Goal: Task Accomplishment & Management: Manage account settings

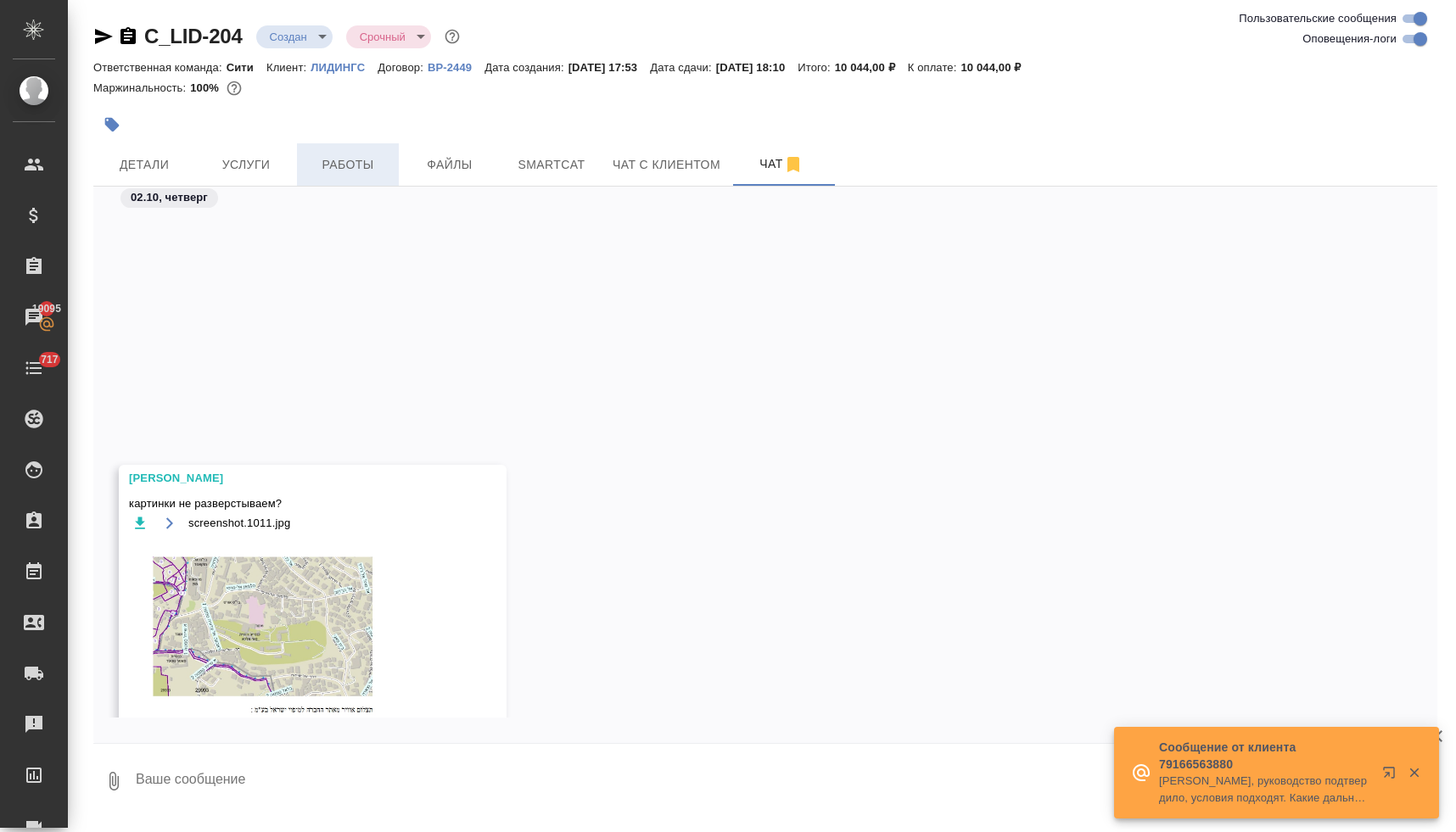
scroll to position [730, 0]
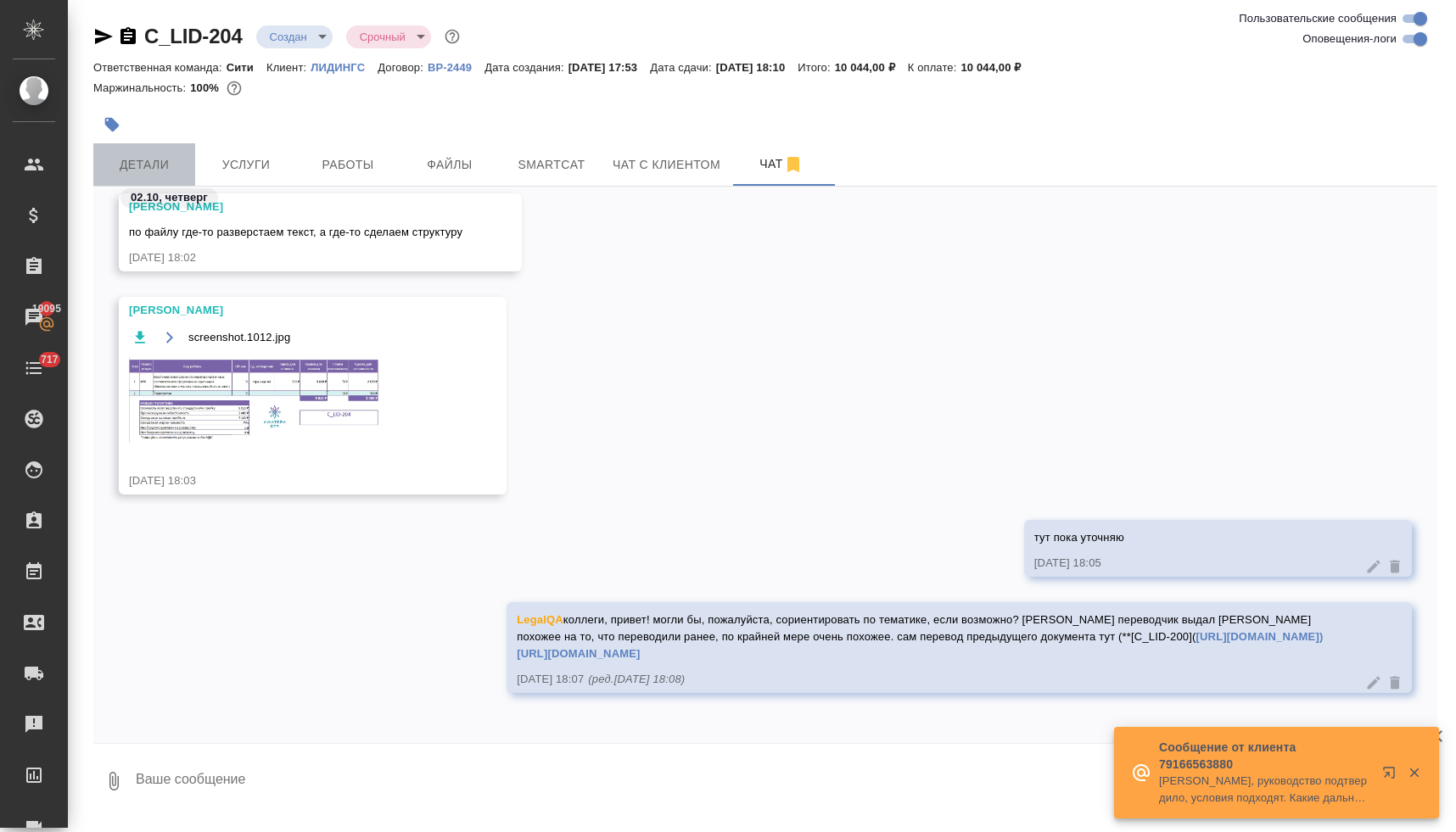
click at [167, 163] on span "Детали" at bounding box center [144, 165] width 81 height 22
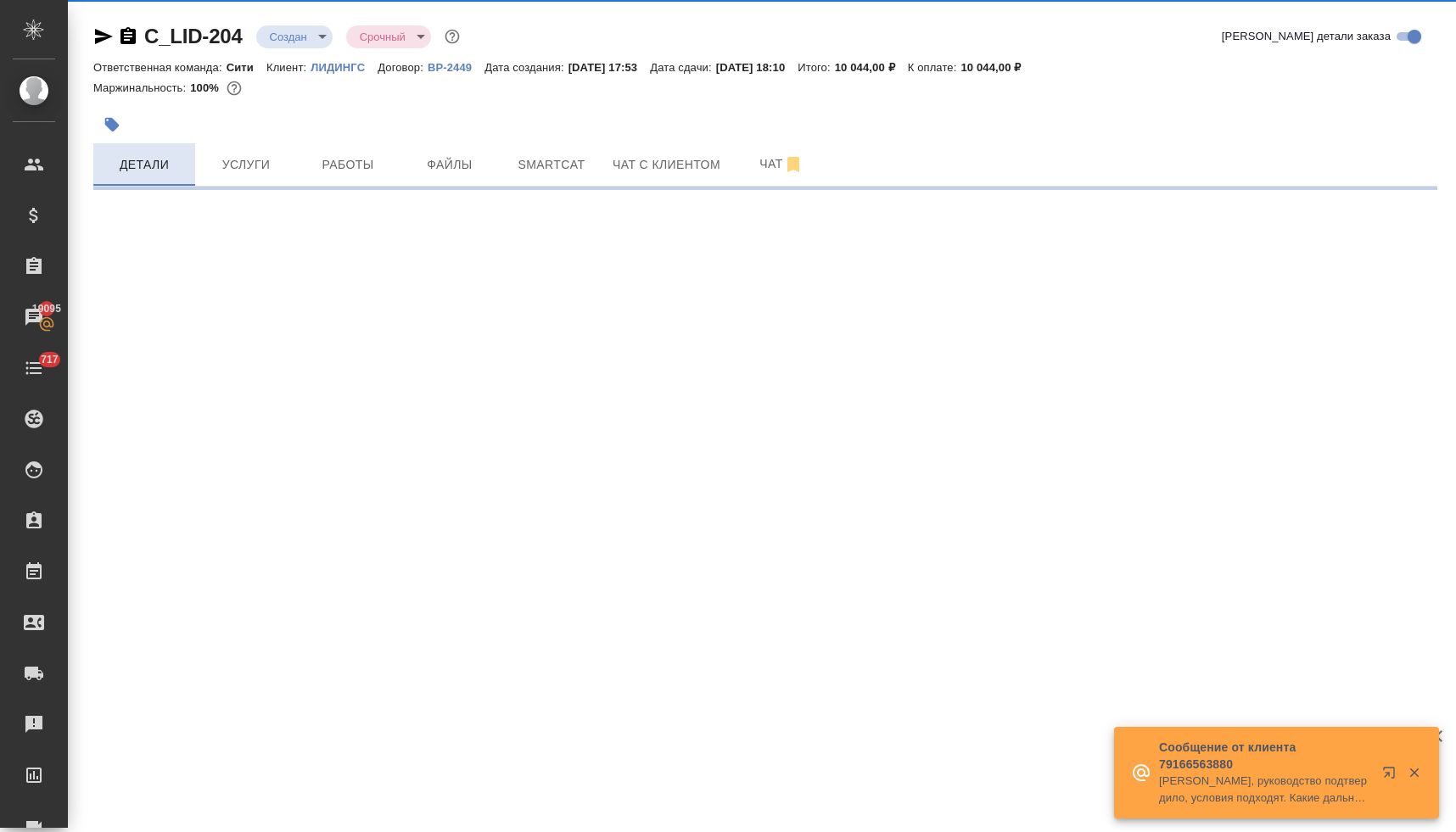
select select "RU"
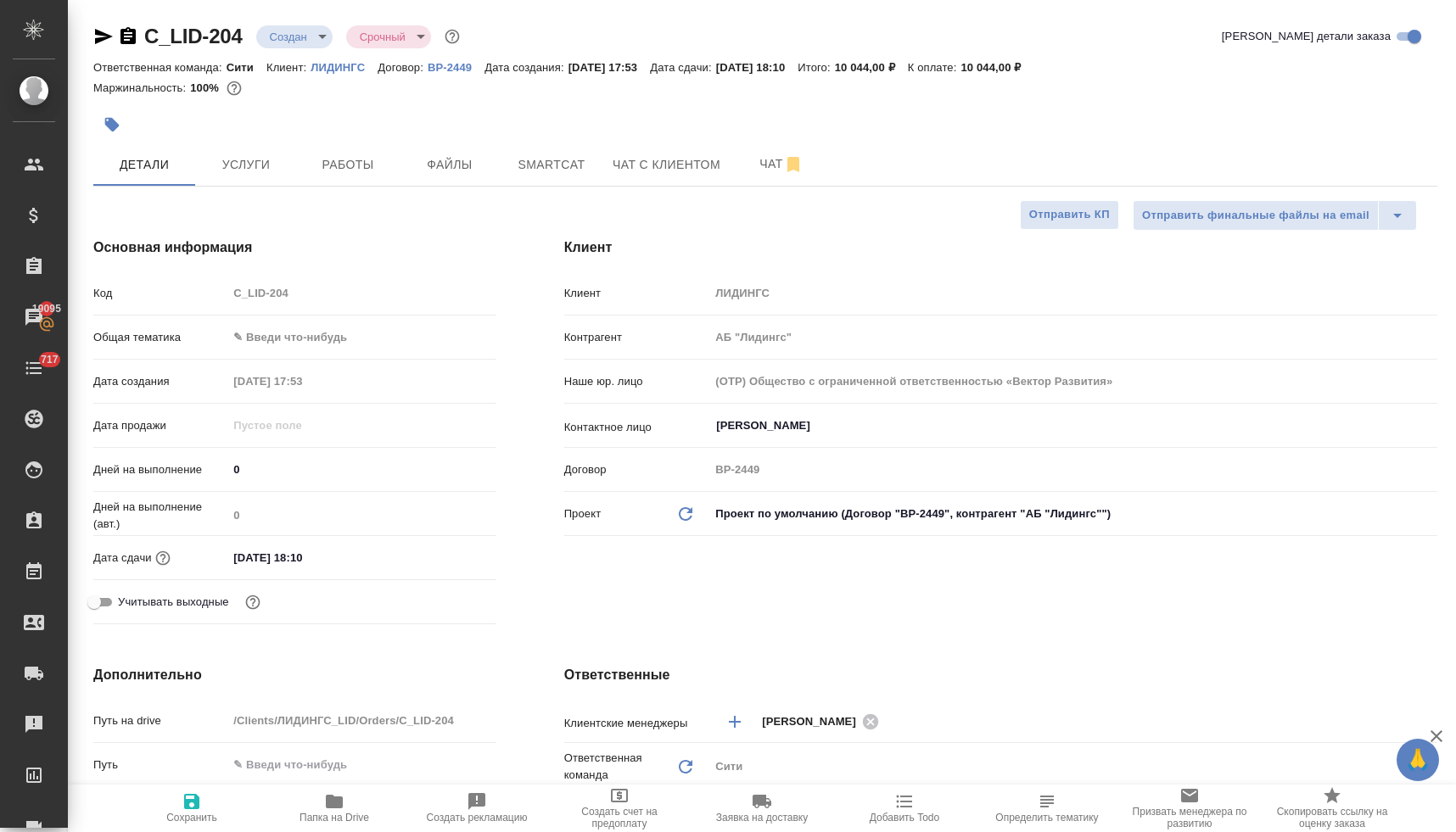
type textarea "x"
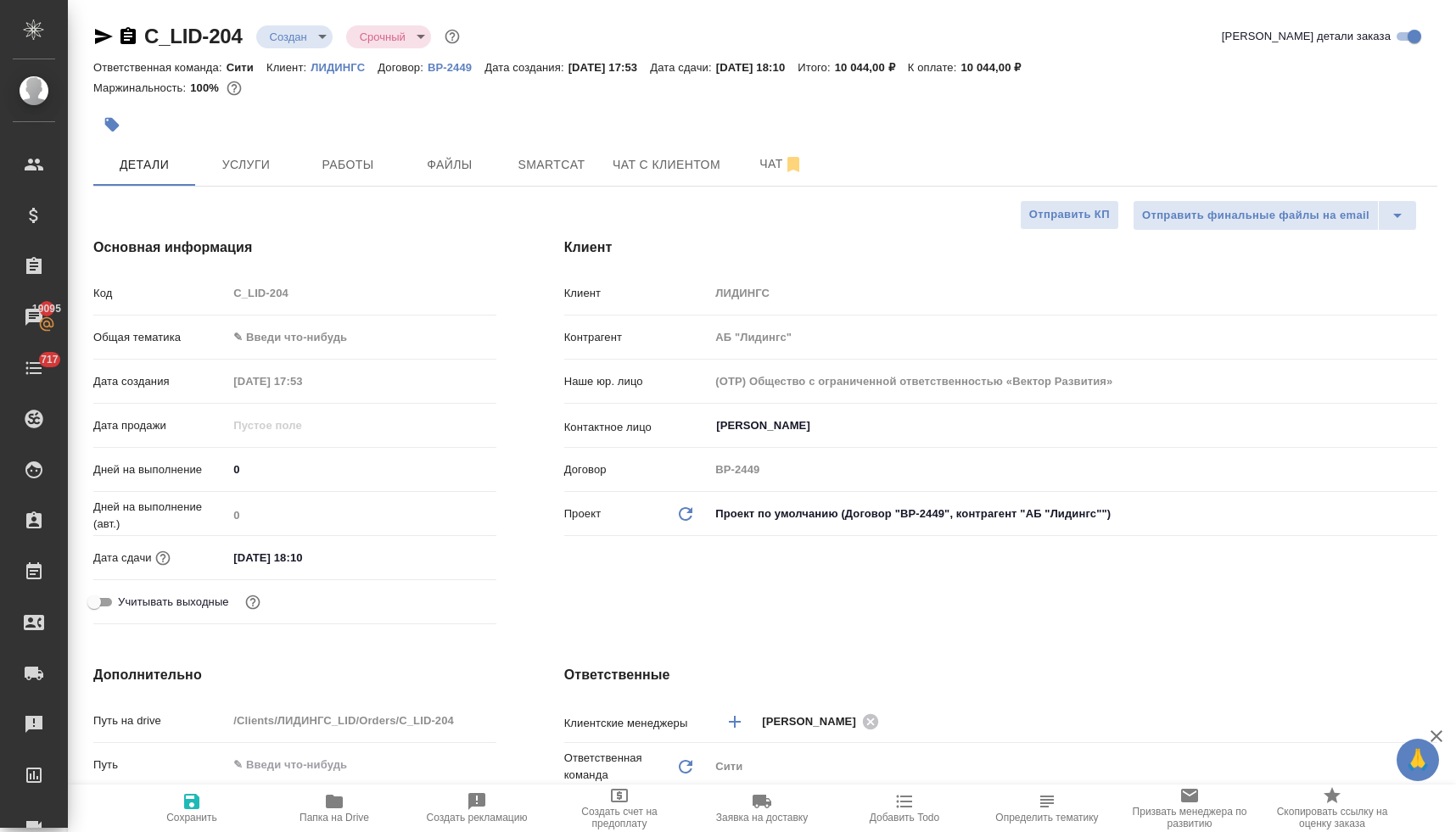
type textarea "x"
click at [264, 170] on span "Услуги" at bounding box center [246, 165] width 81 height 22
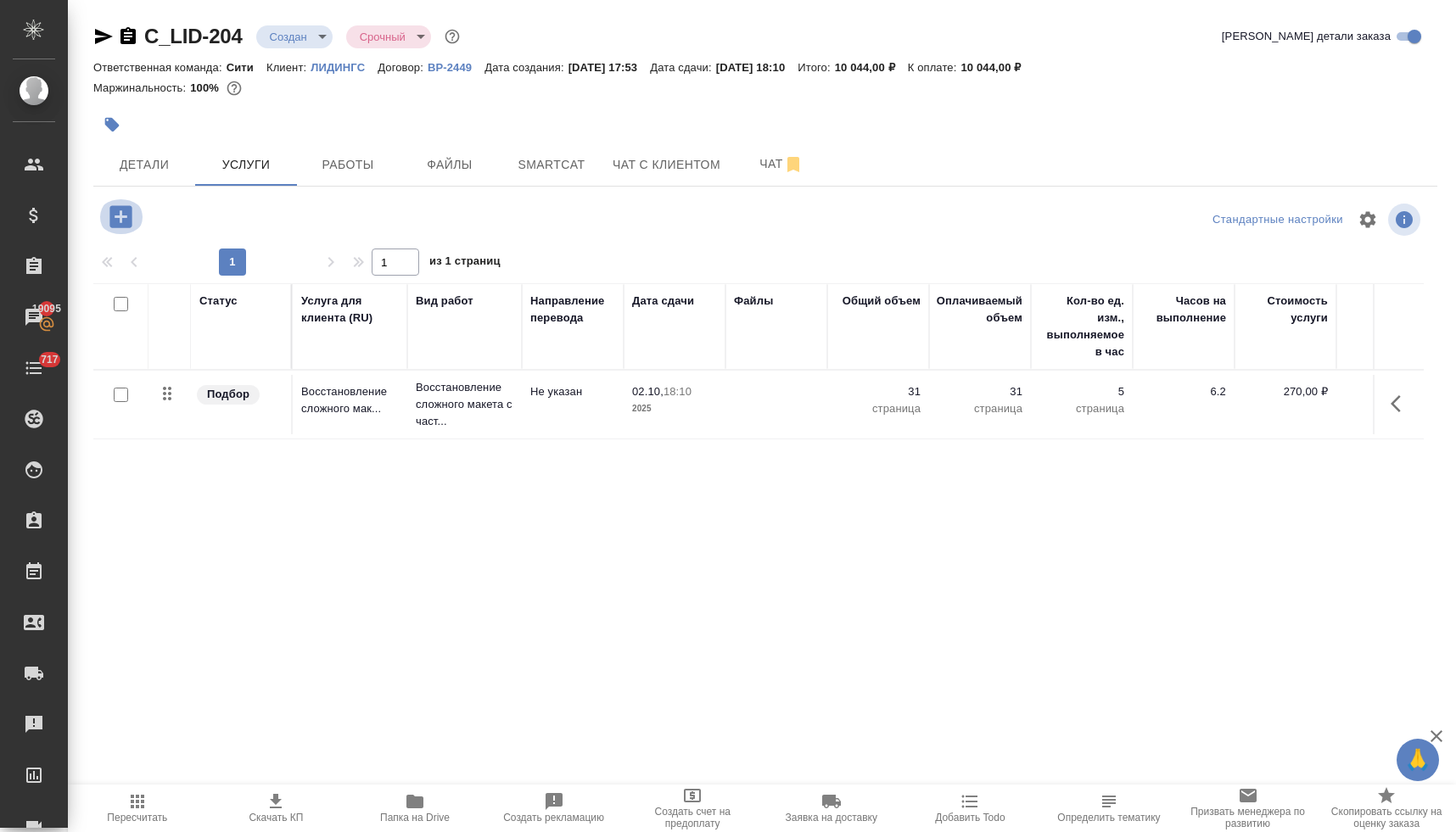
click at [127, 216] on icon "button" at bounding box center [121, 217] width 22 height 22
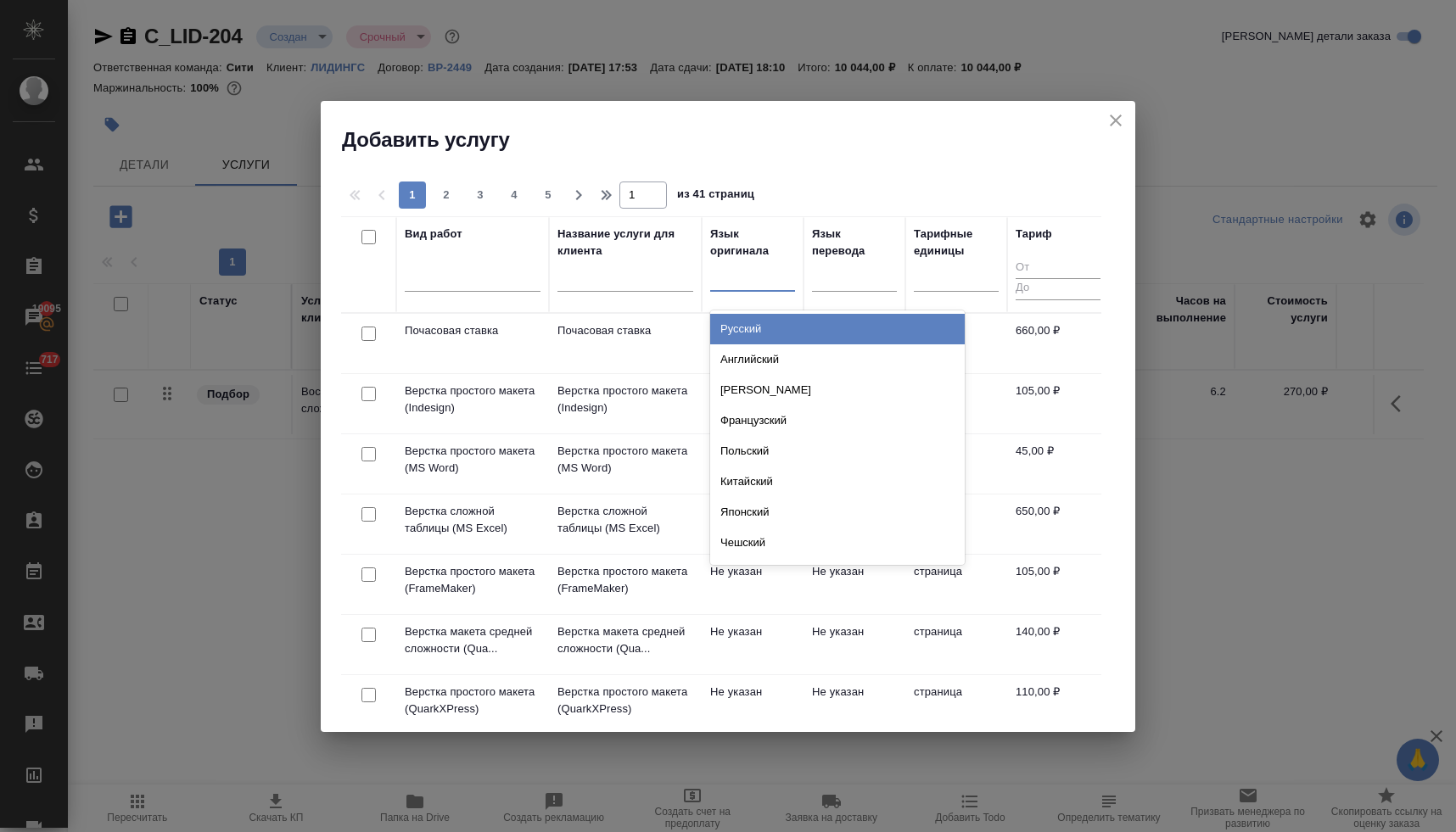
click at [731, 277] on div at bounding box center [753, 274] width 85 height 24
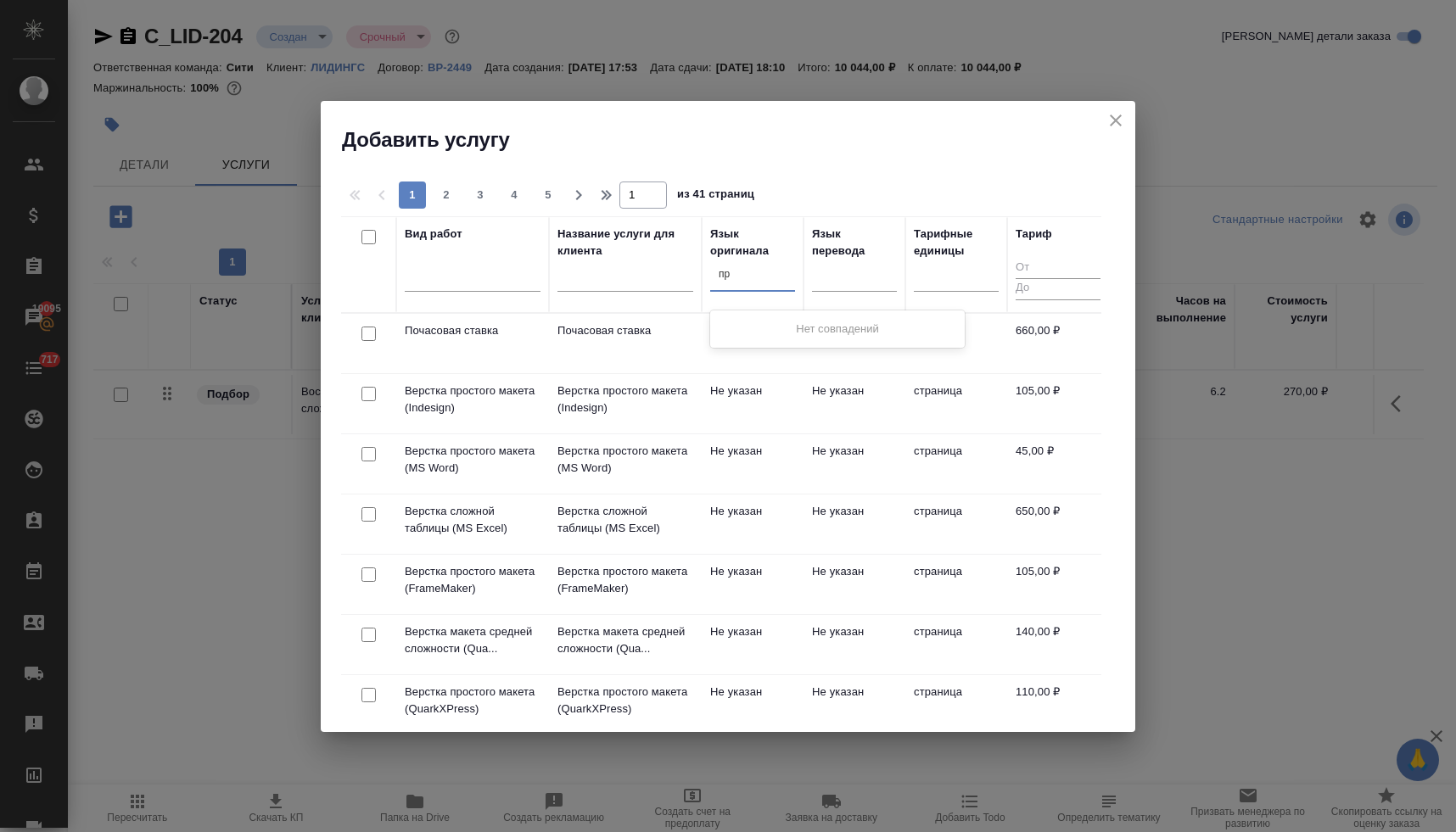
type input "п"
type input "иври"
click at [741, 331] on div "Иврит" at bounding box center [837, 328] width 255 height 30
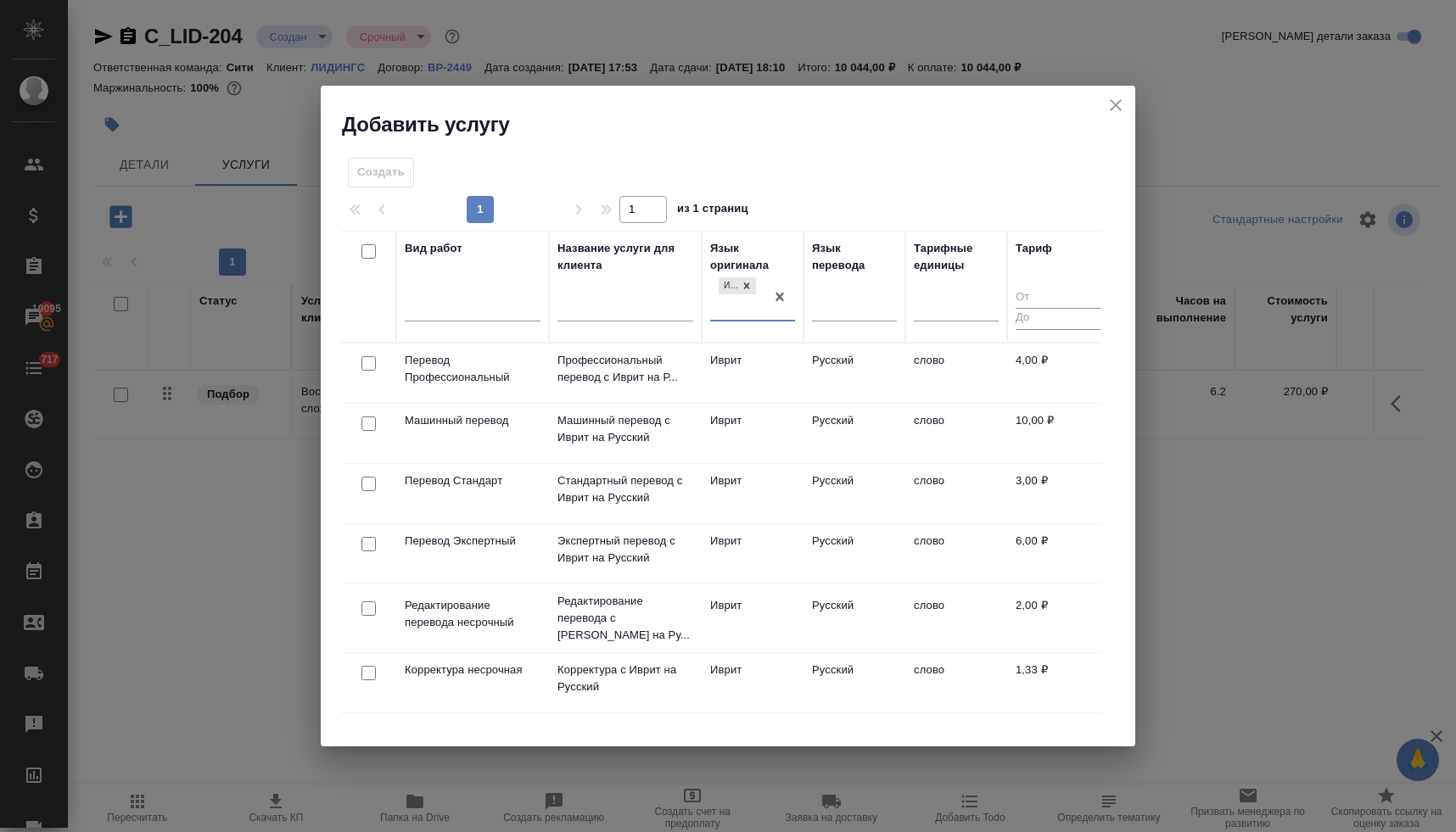
click at [373, 361] on input "checkbox" at bounding box center [368, 363] width 15 height 15
checkbox input "true"
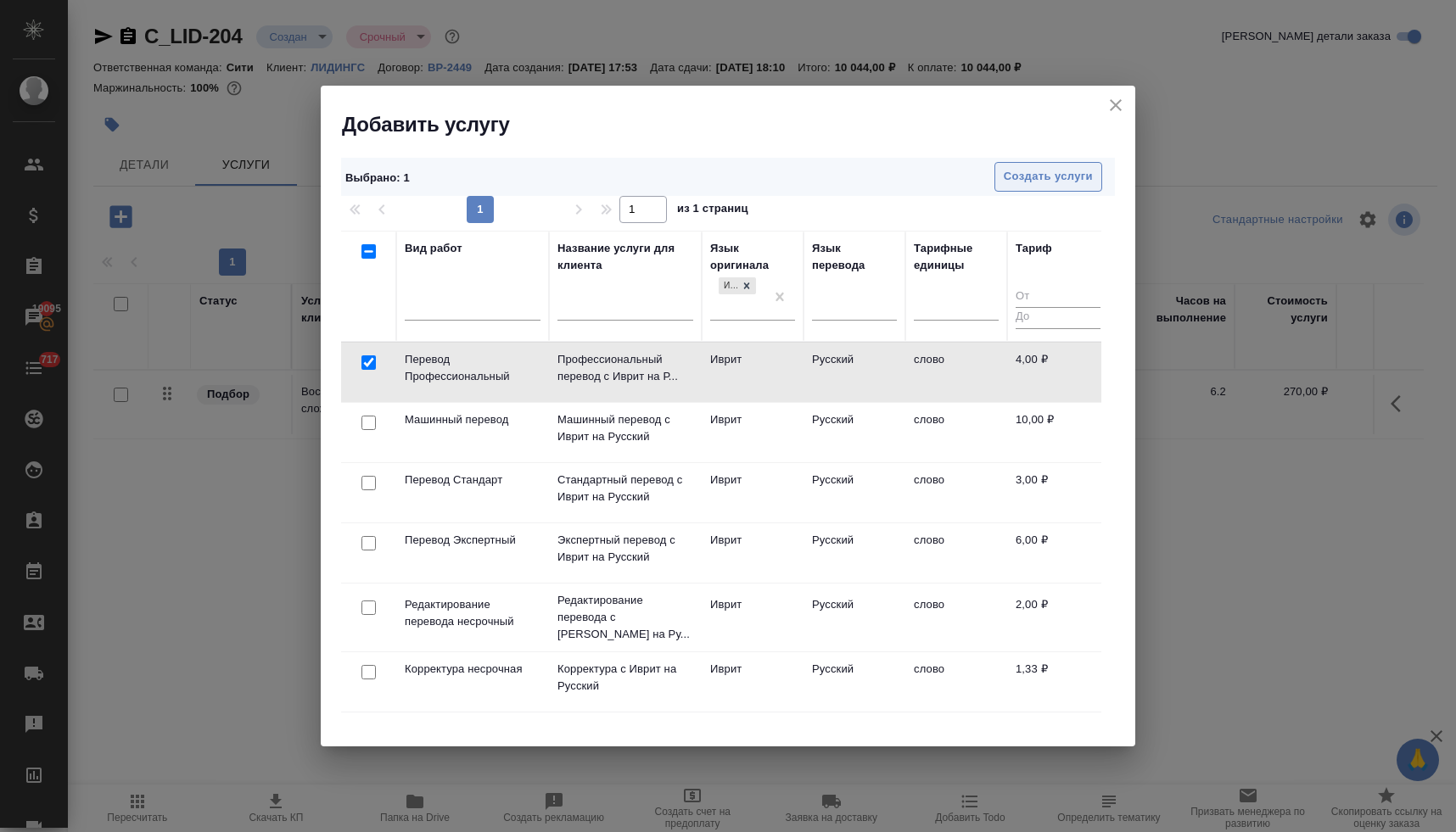
click at [1032, 186] on span "Создать услуги" at bounding box center [1048, 176] width 89 height 20
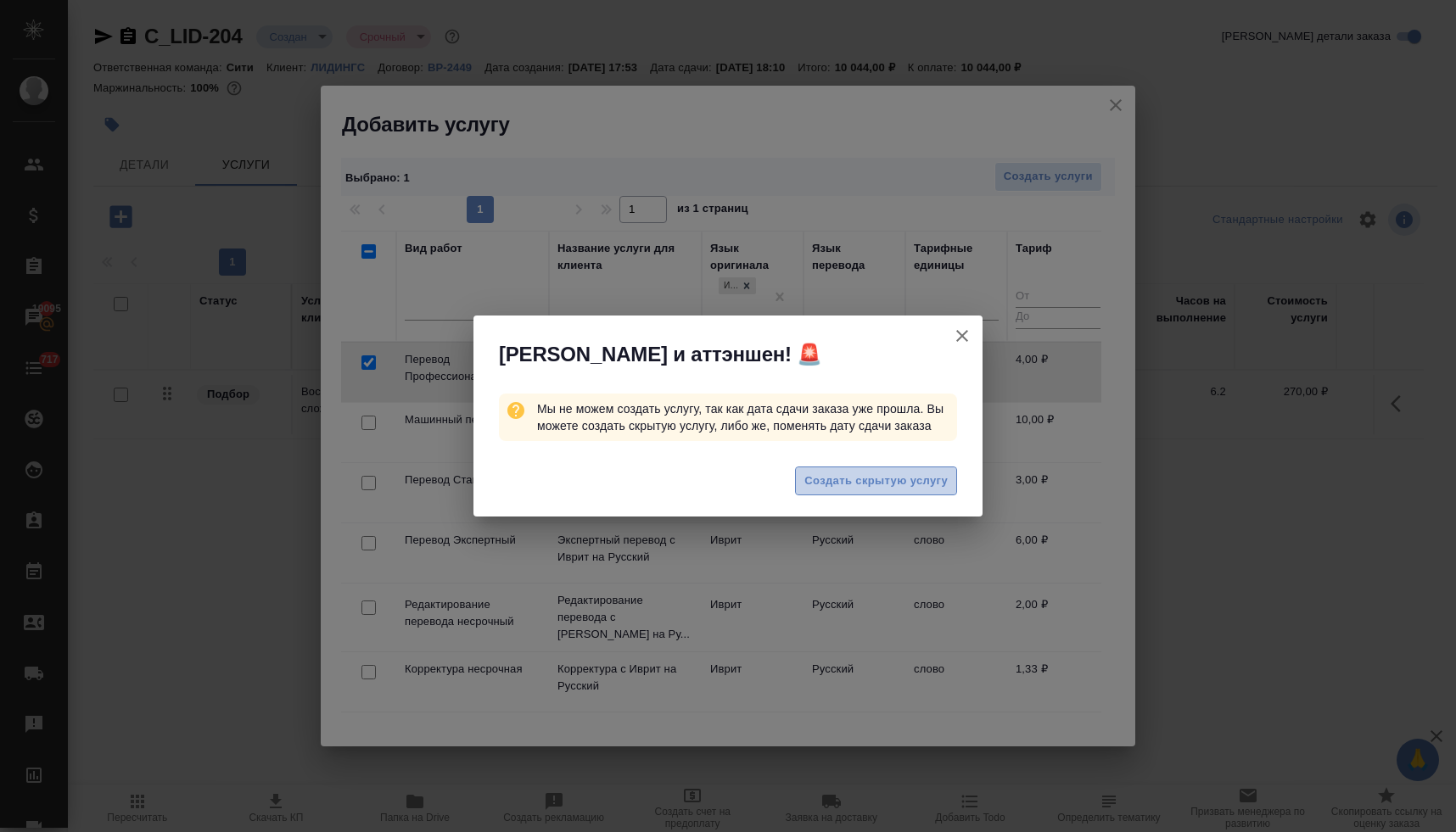
click at [862, 484] on span "Создать скрытую услугу" at bounding box center [876, 481] width 143 height 20
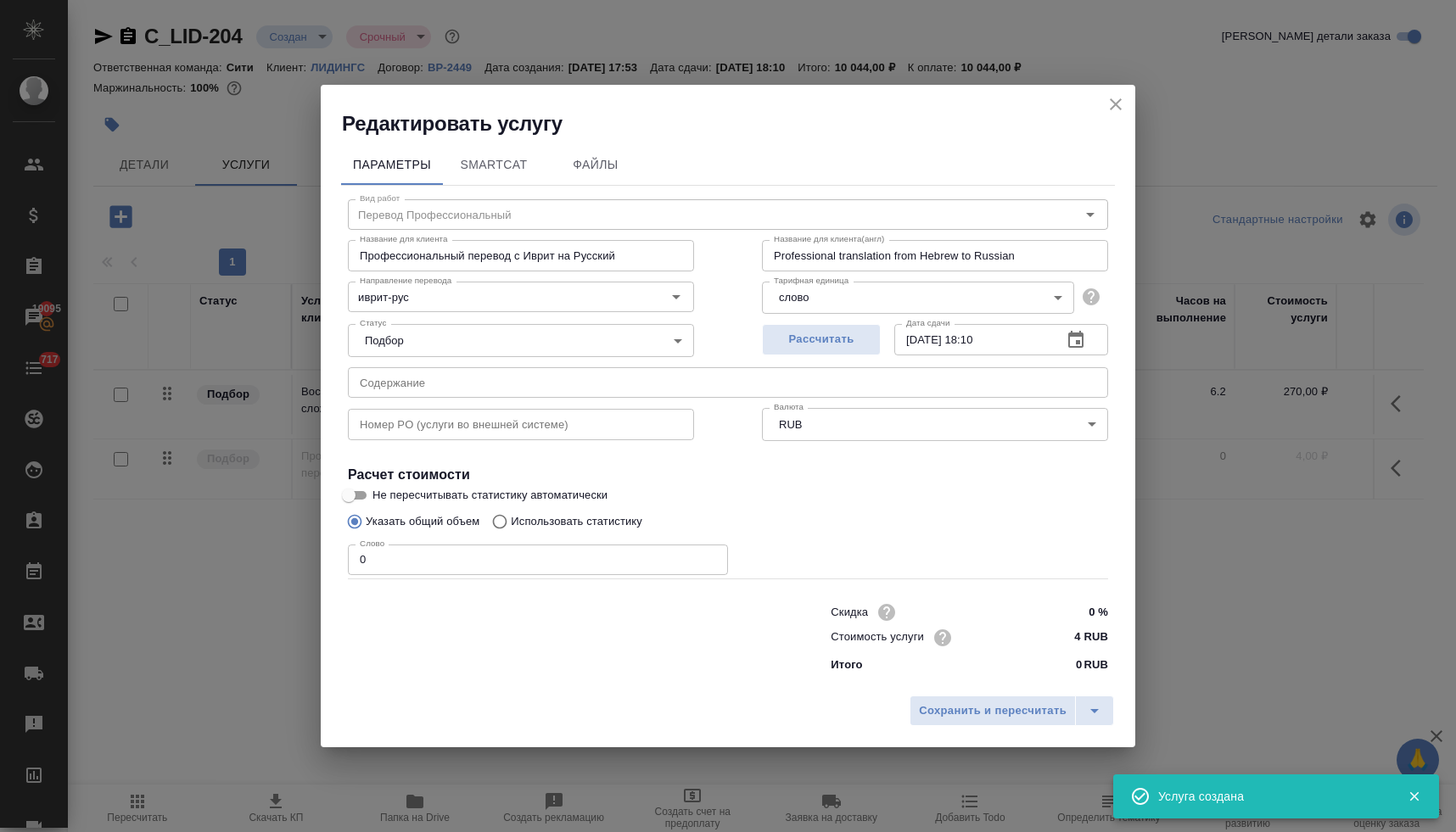
click at [515, 519] on p "Использовать статистику" at bounding box center [576, 522] width 131 height 17
click at [511, 519] on input "Использовать статистику" at bounding box center [497, 521] width 27 height 32
radio input "true"
radio input "false"
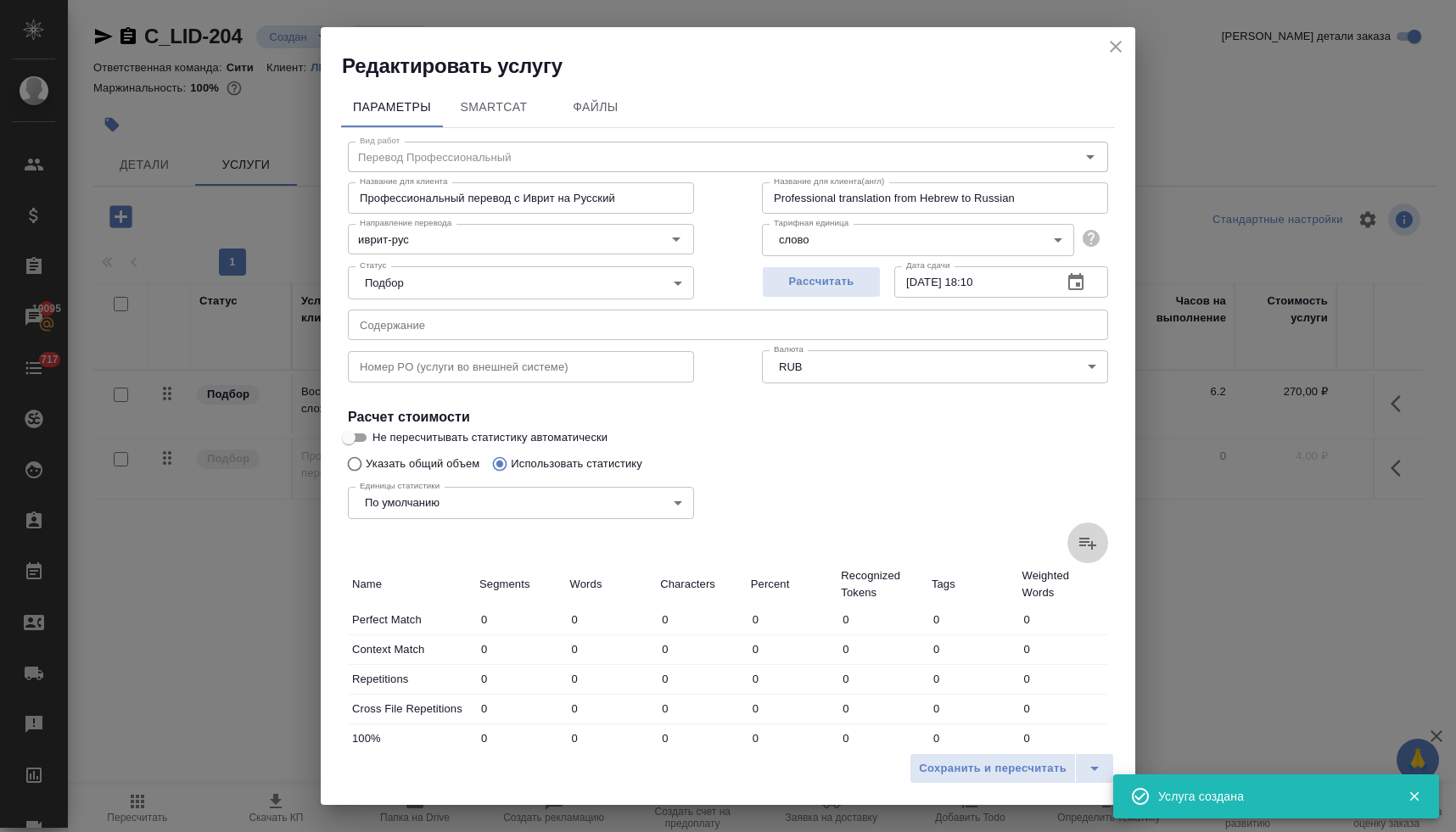
click at [1090, 536] on icon at bounding box center [1088, 543] width 21 height 21
click at [0, 0] on input "file" at bounding box center [0, 0] width 0 height 0
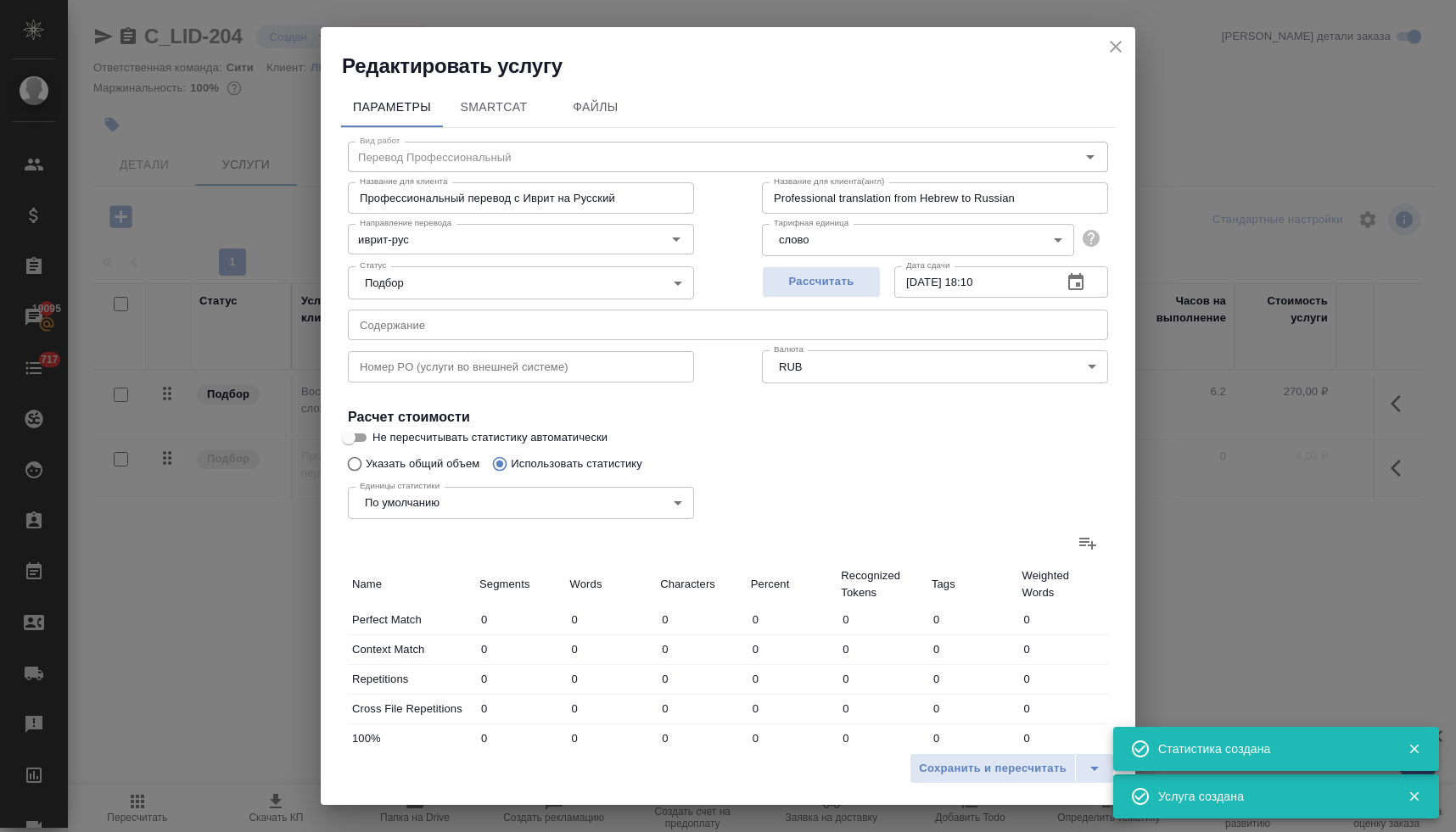
type input "20"
type input "30"
type input "156"
type input "2"
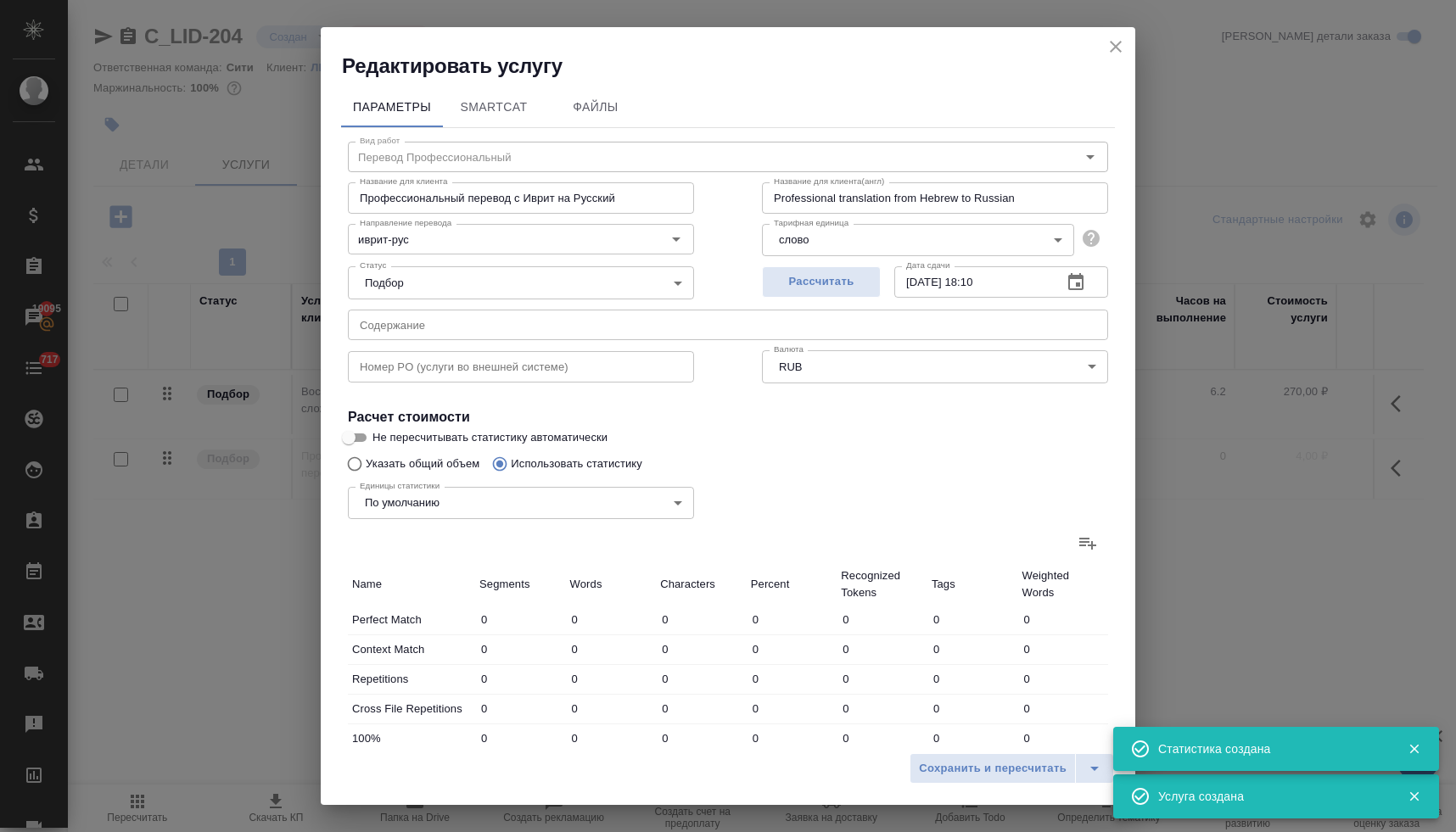
type input "12"
type input "1"
type input "3"
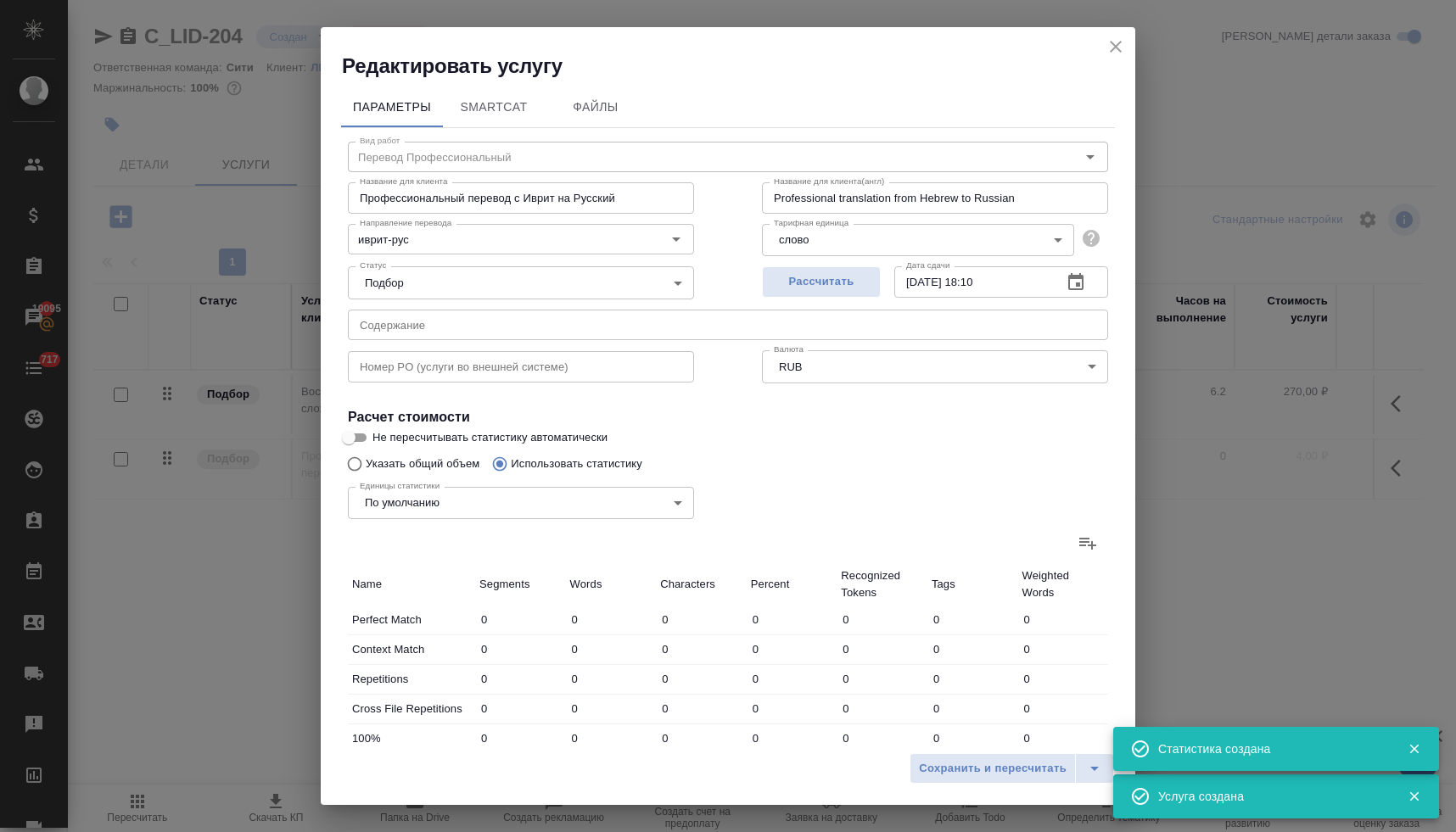
type input "6"
type input "35"
type input "8"
type input "24"
type input "122"
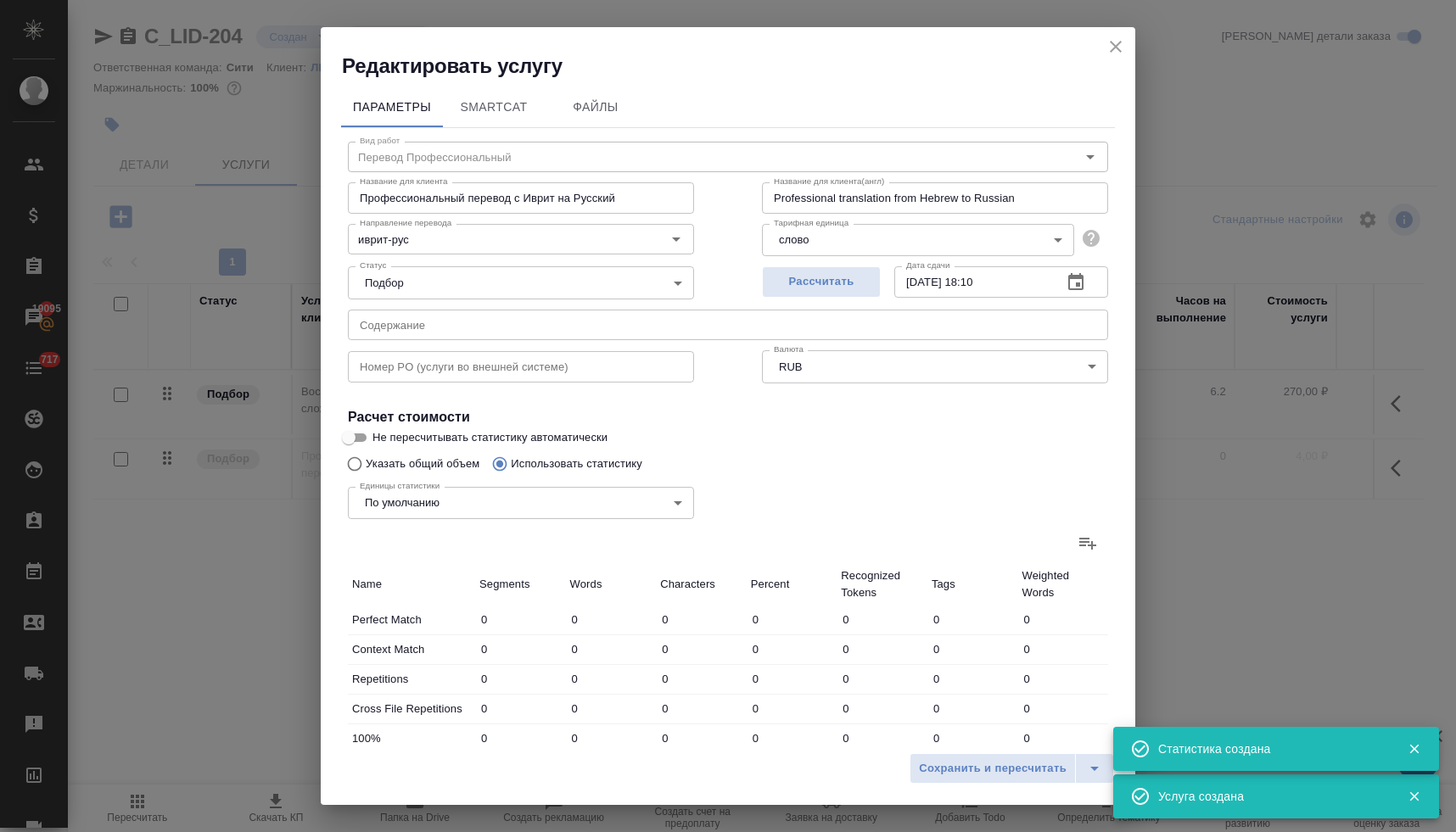
type input "664"
type input "5484"
type input "31121"
type input "678"
type input "5517"
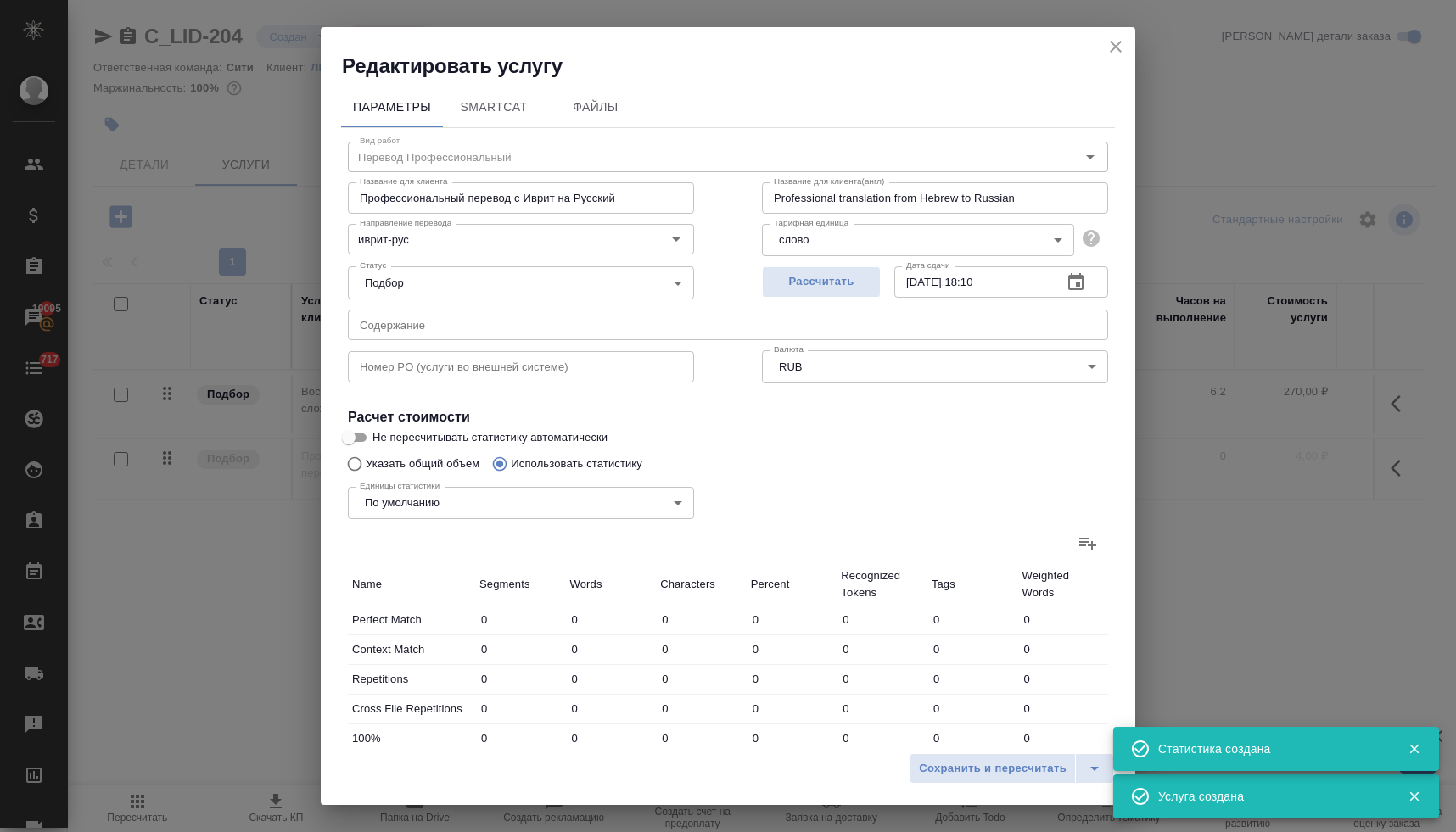
type input "31291"
type input "698"
type input "5547"
type input "31447"
click at [993, 766] on span "Сохранить и пересчитать" at bounding box center [992, 769] width 148 height 20
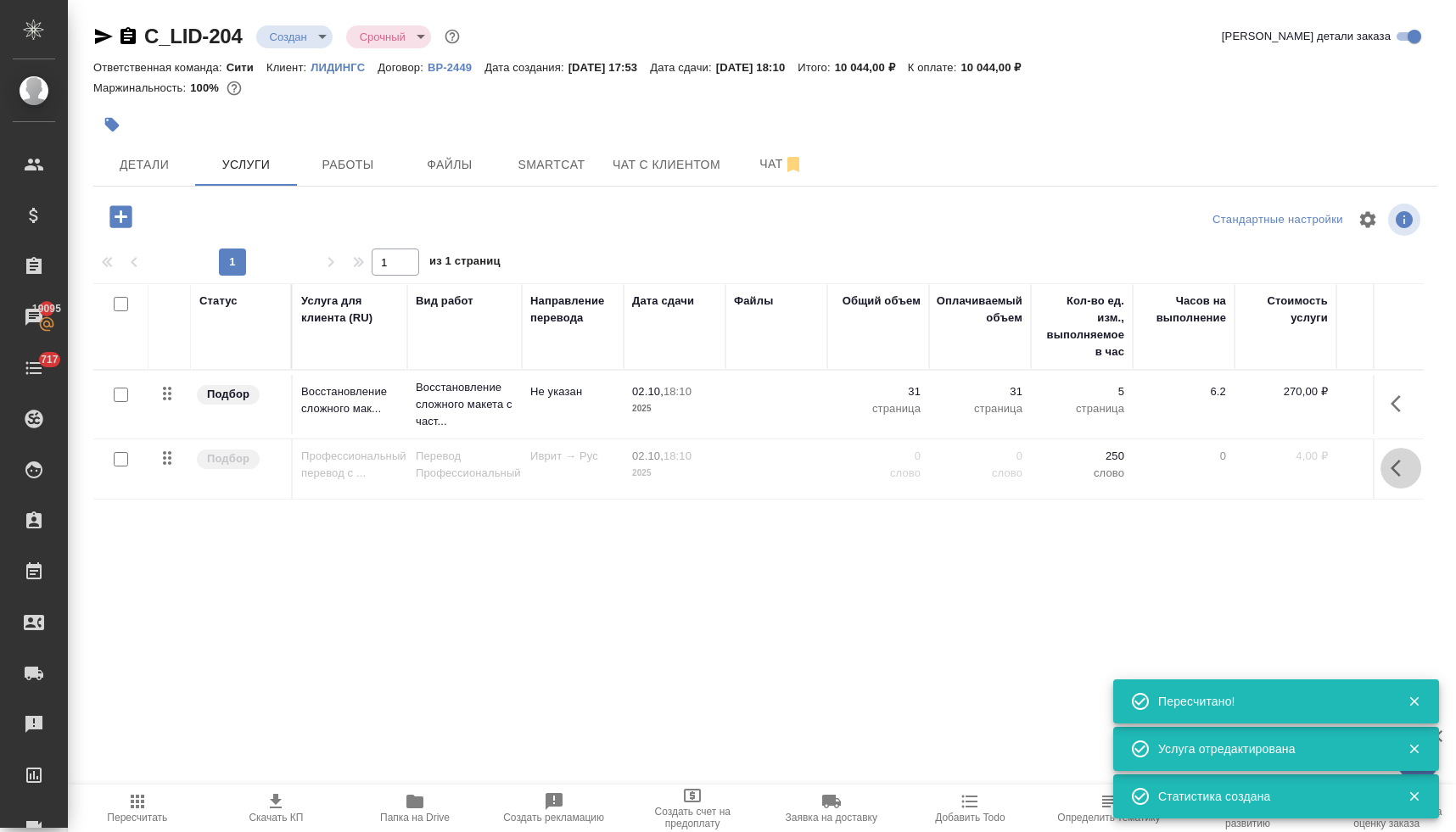
click at [1397, 473] on icon "button" at bounding box center [1396, 468] width 10 height 17
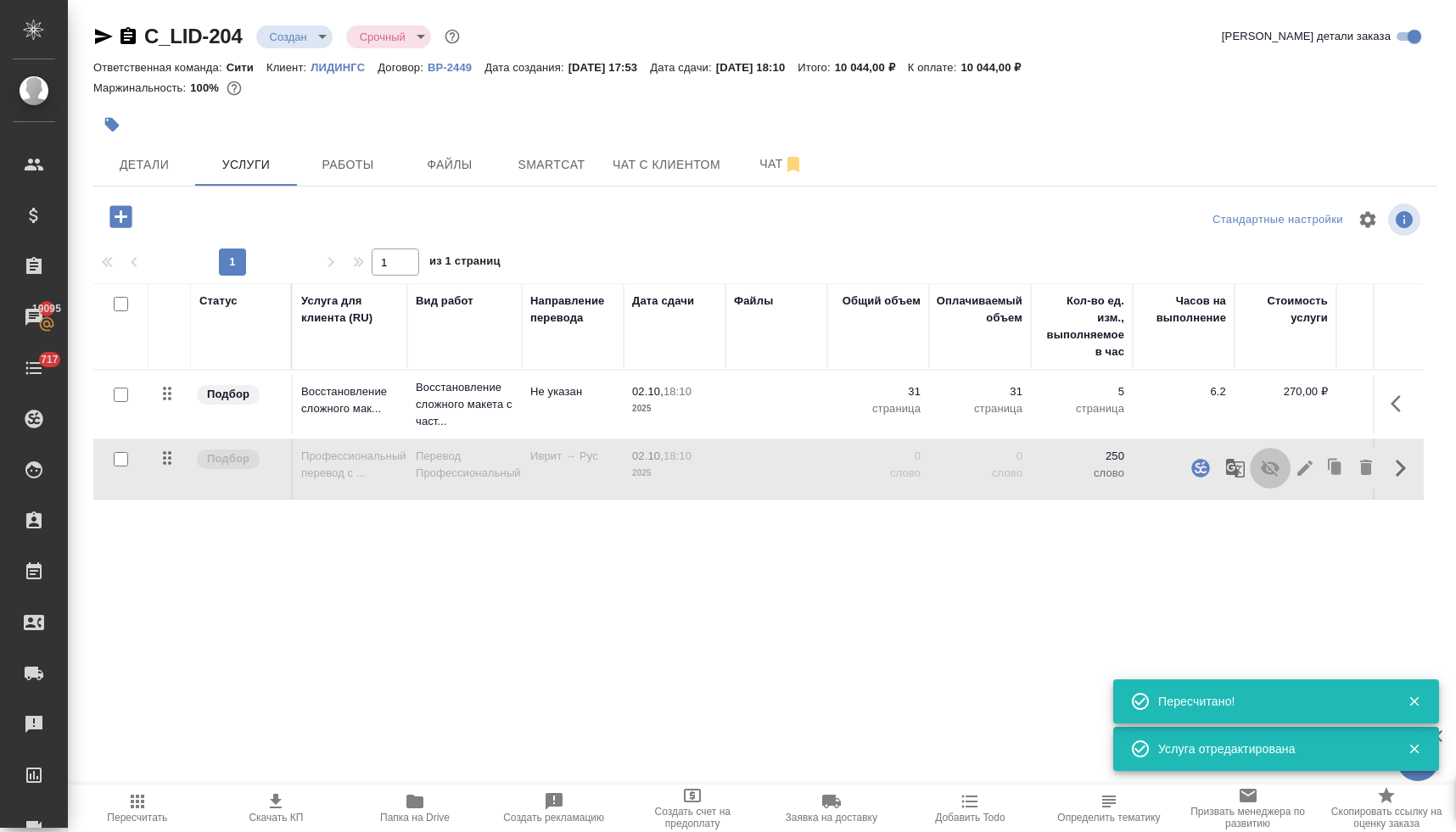
click at [1271, 467] on icon "button" at bounding box center [1270, 468] width 21 height 21
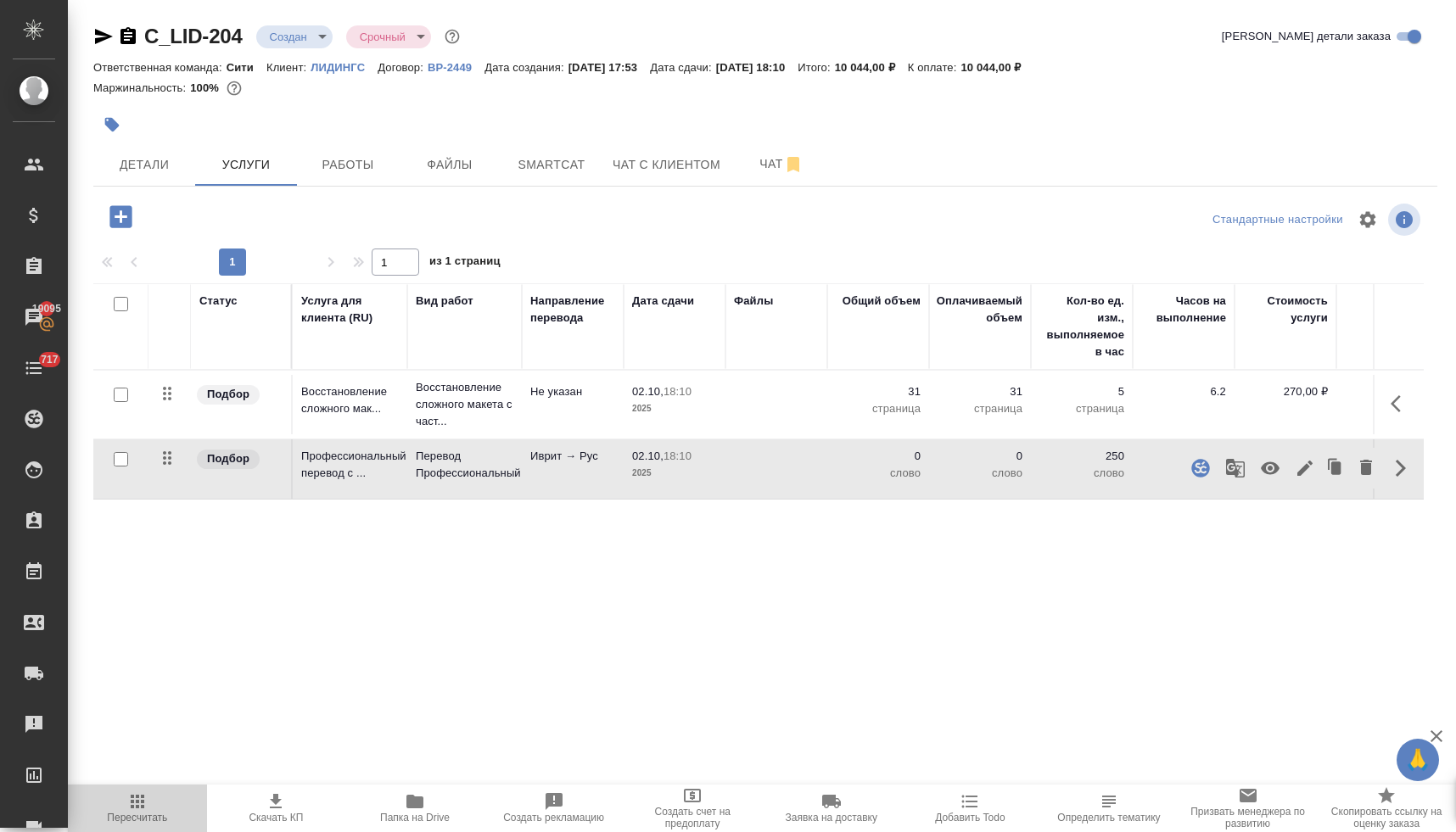
click at [131, 814] on span "Пересчитать" at bounding box center [137, 818] width 60 height 12
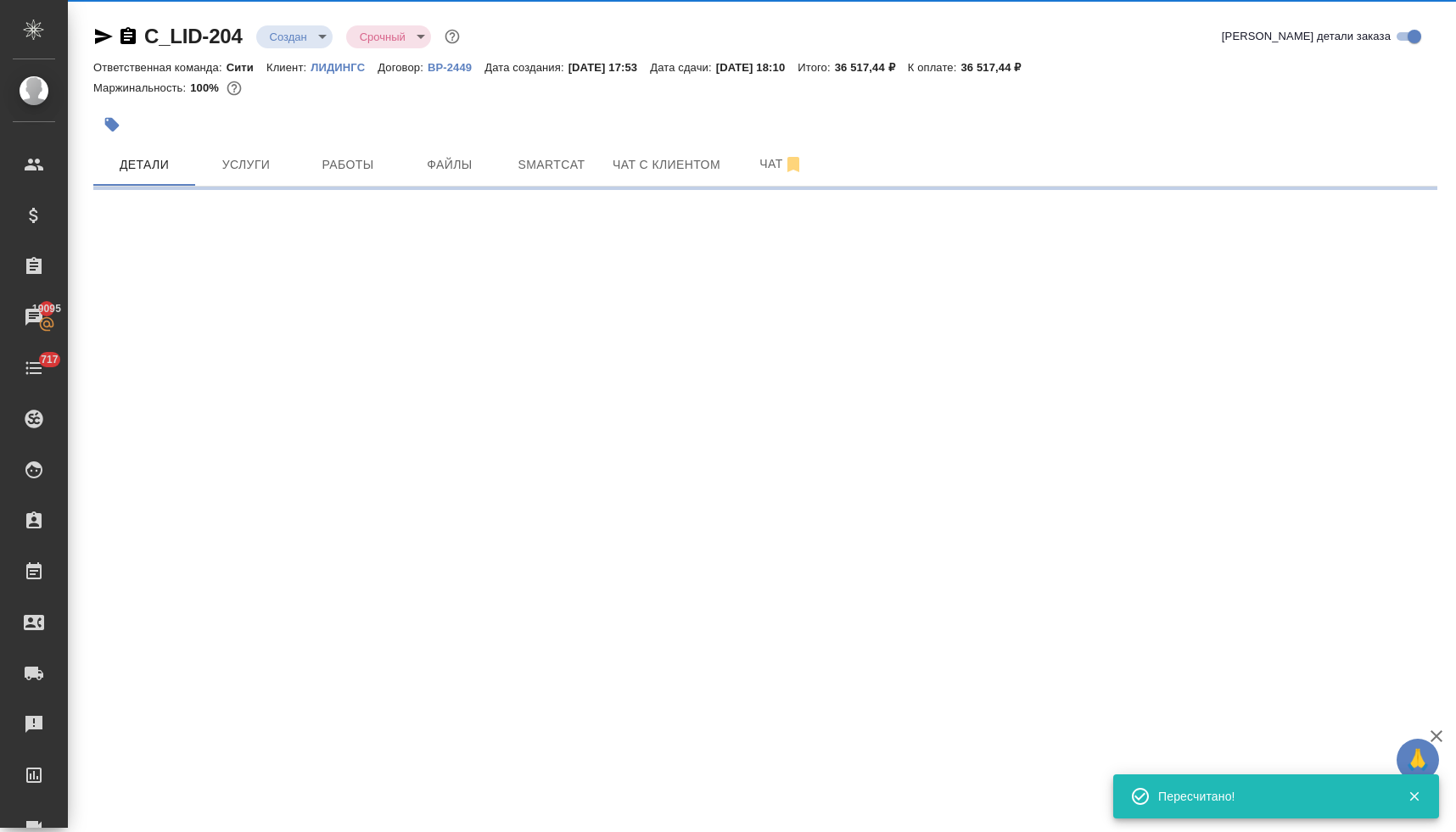
select select "RU"
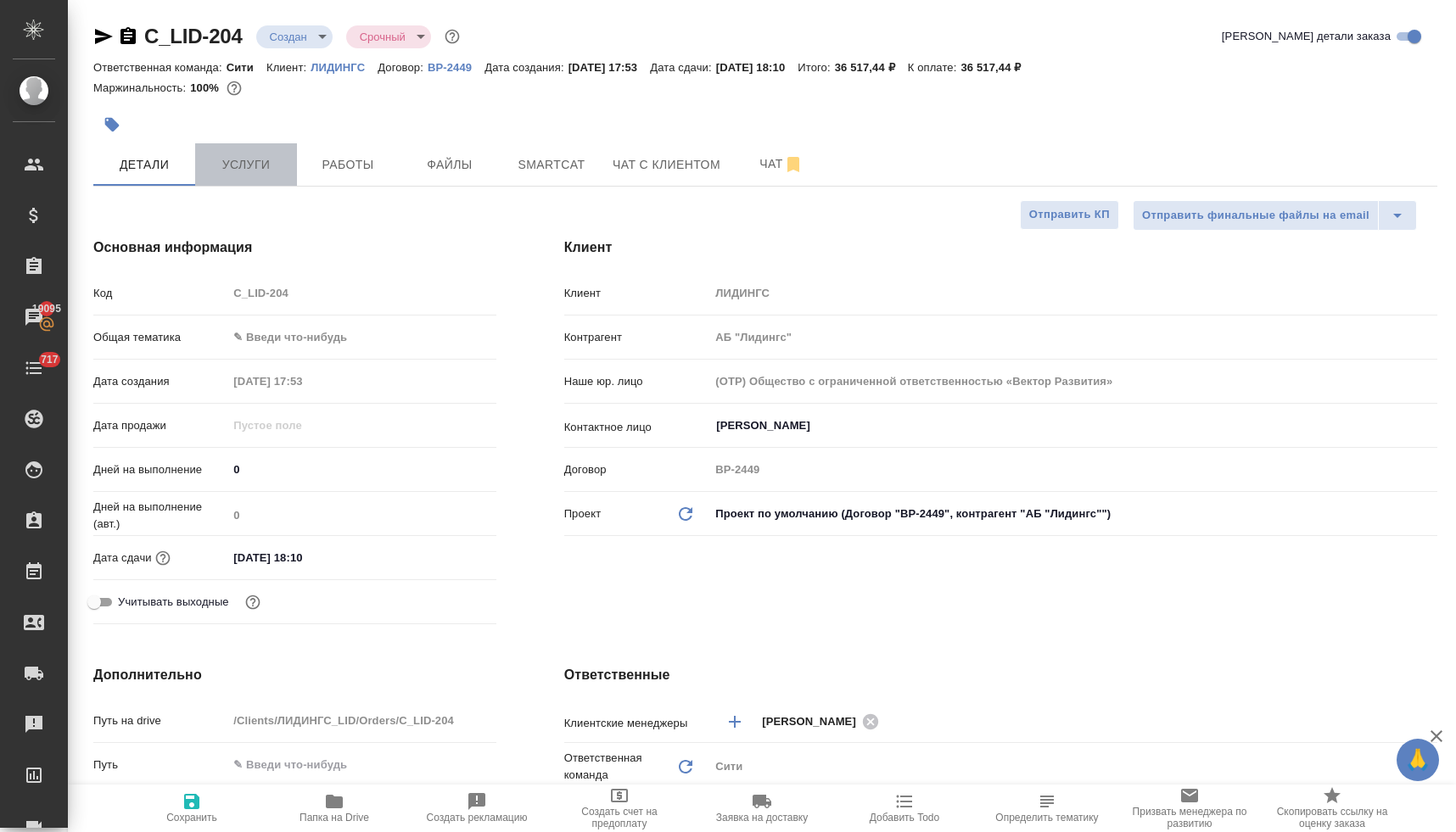
click at [260, 164] on span "Услуги" at bounding box center [246, 165] width 81 height 22
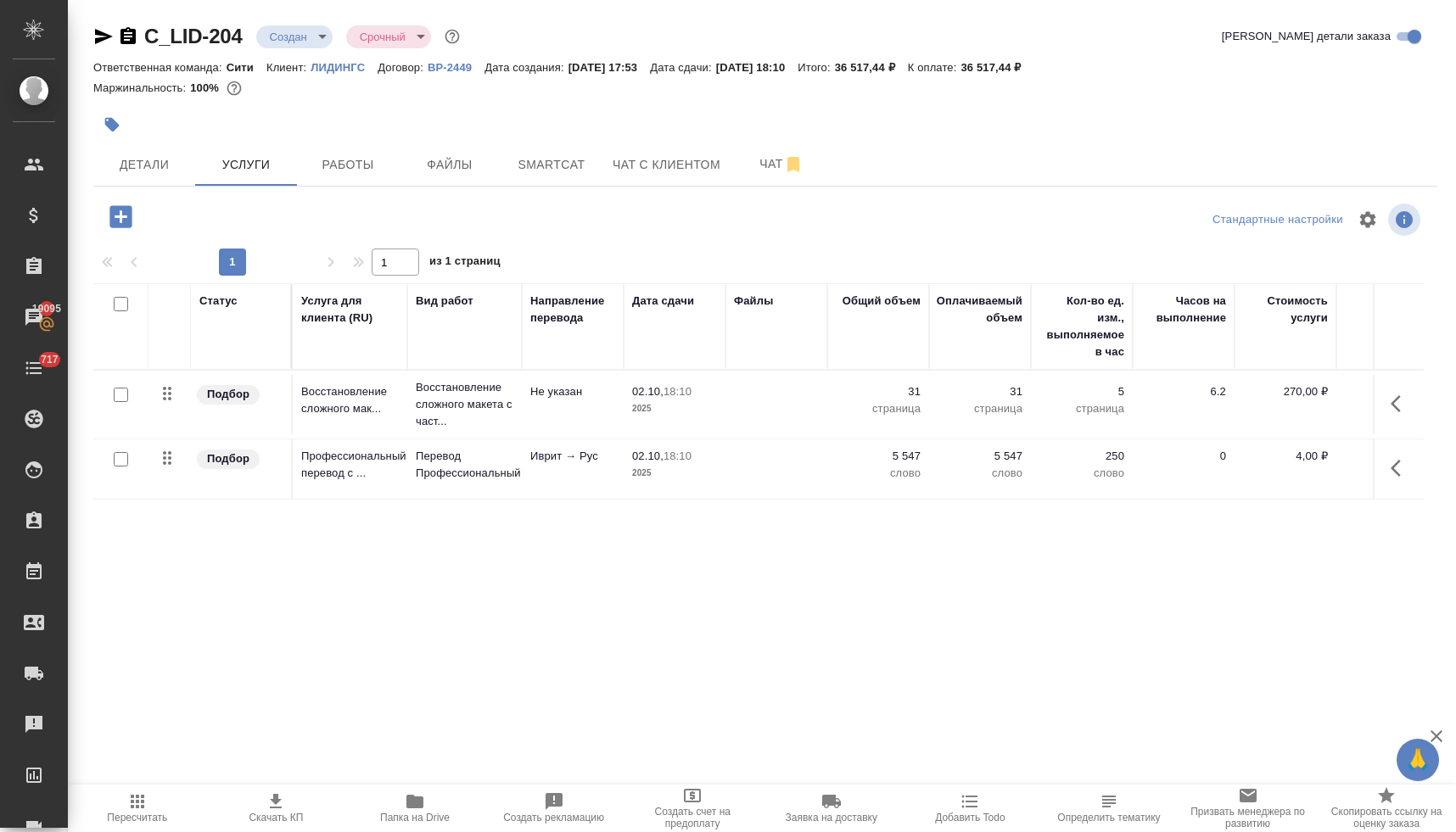
click at [112, 216] on icon "button" at bounding box center [121, 217] width 22 height 22
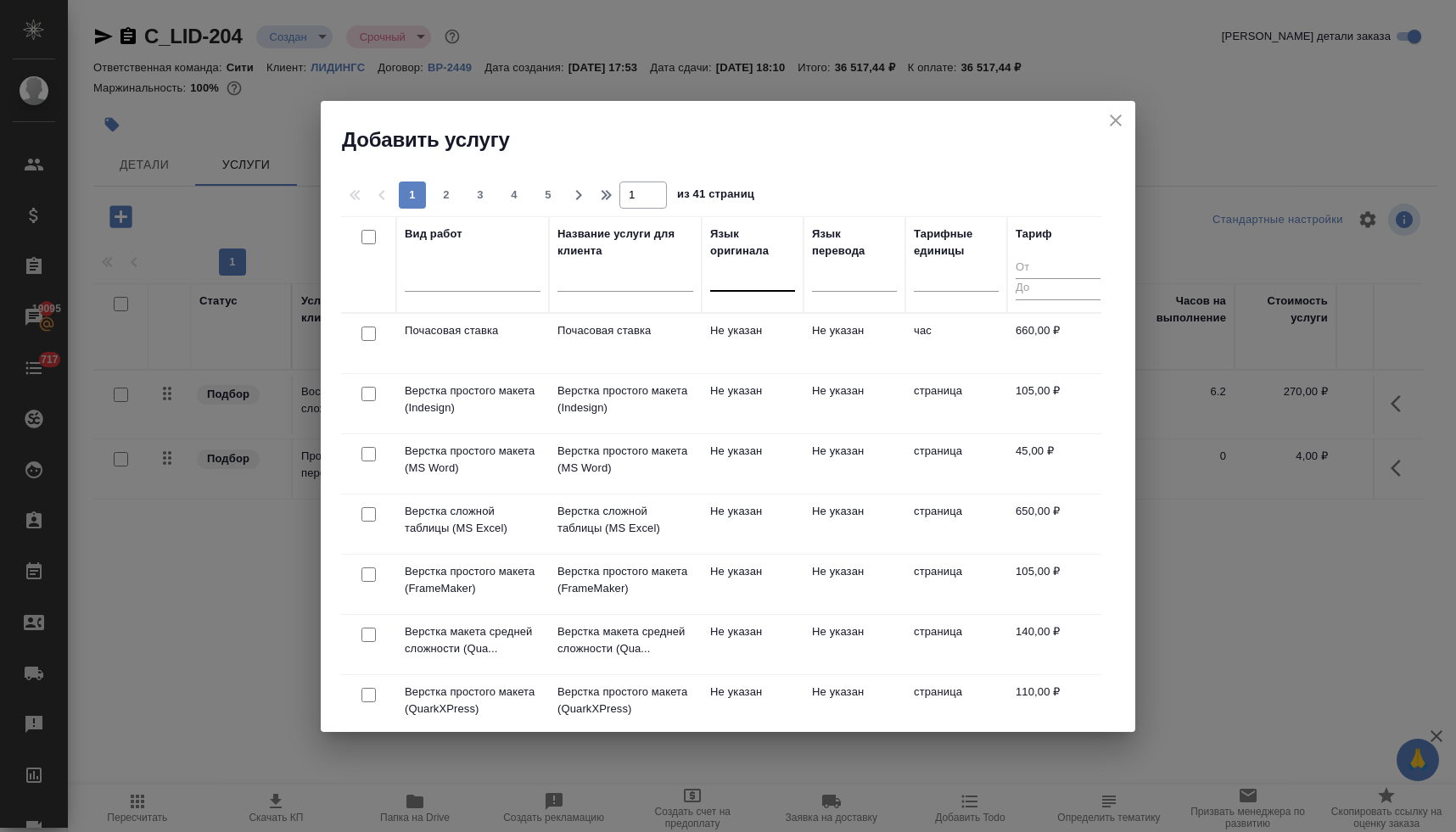
click at [758, 282] on div at bounding box center [753, 274] width 85 height 24
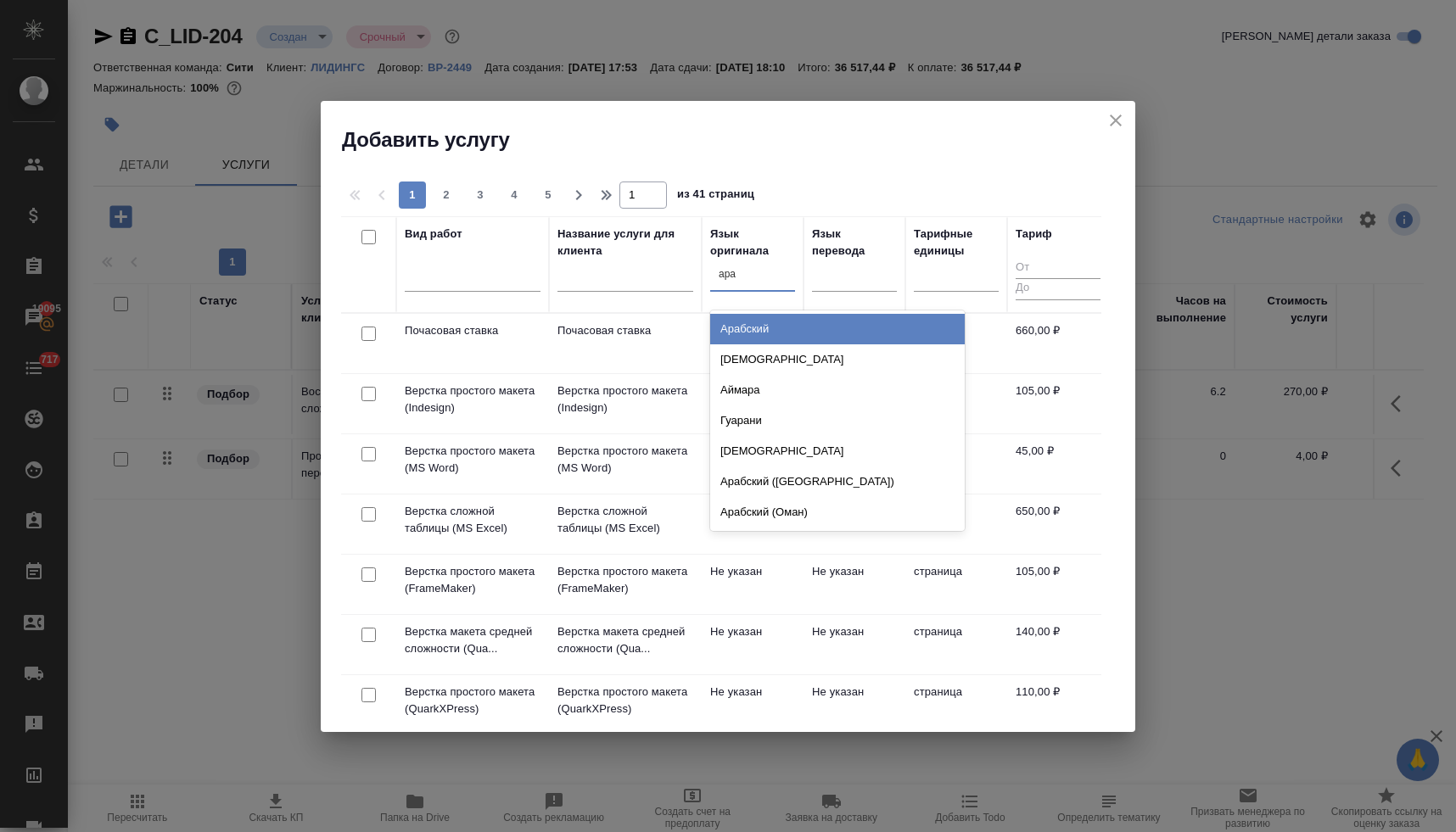
type input "араб"
click at [753, 325] on div "Арабский" at bounding box center [837, 328] width 255 height 30
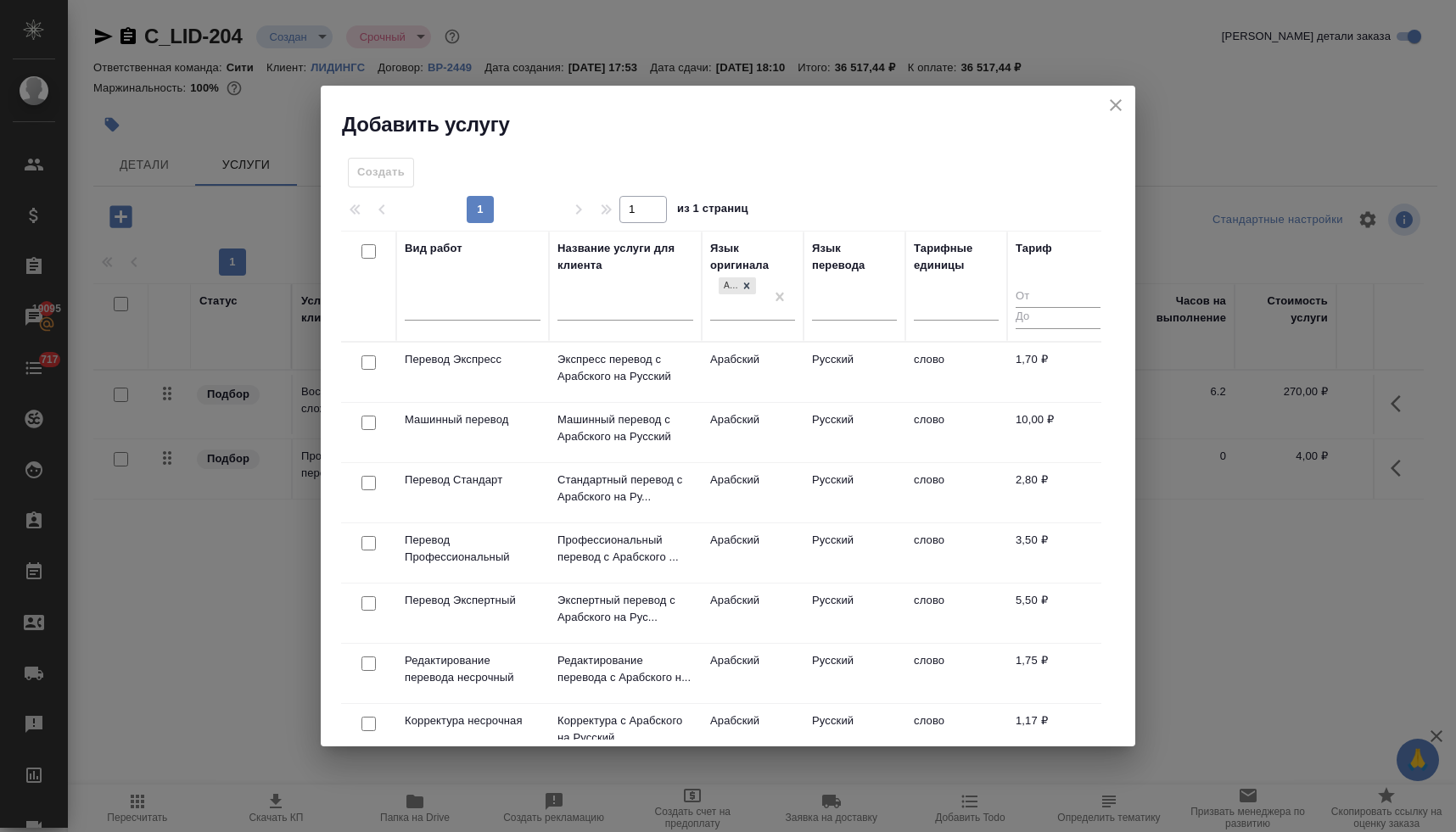
click at [372, 544] on input "checkbox" at bounding box center [368, 543] width 15 height 15
checkbox input "true"
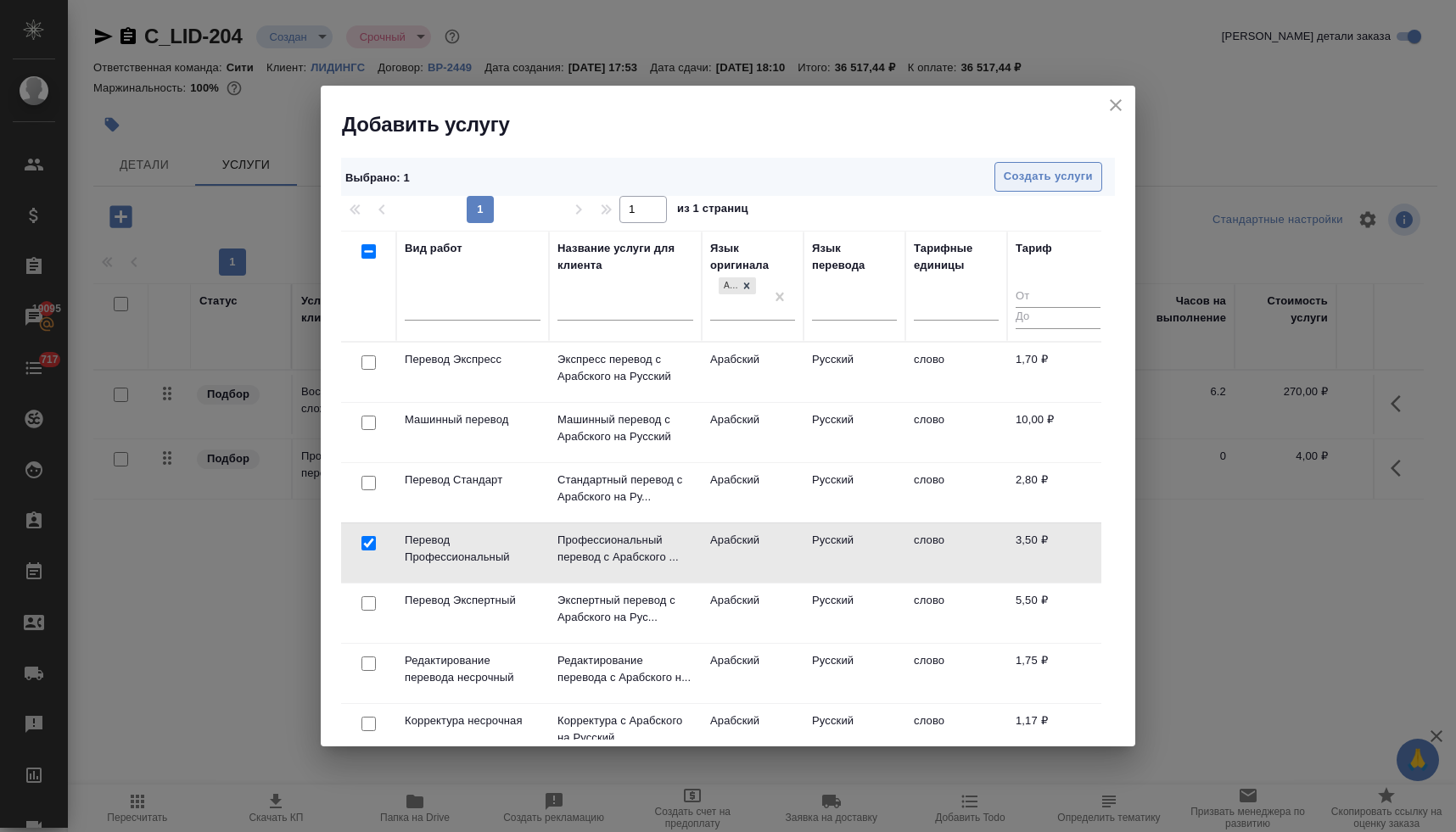
click at [1038, 176] on span "Создать услуги" at bounding box center [1048, 176] width 89 height 20
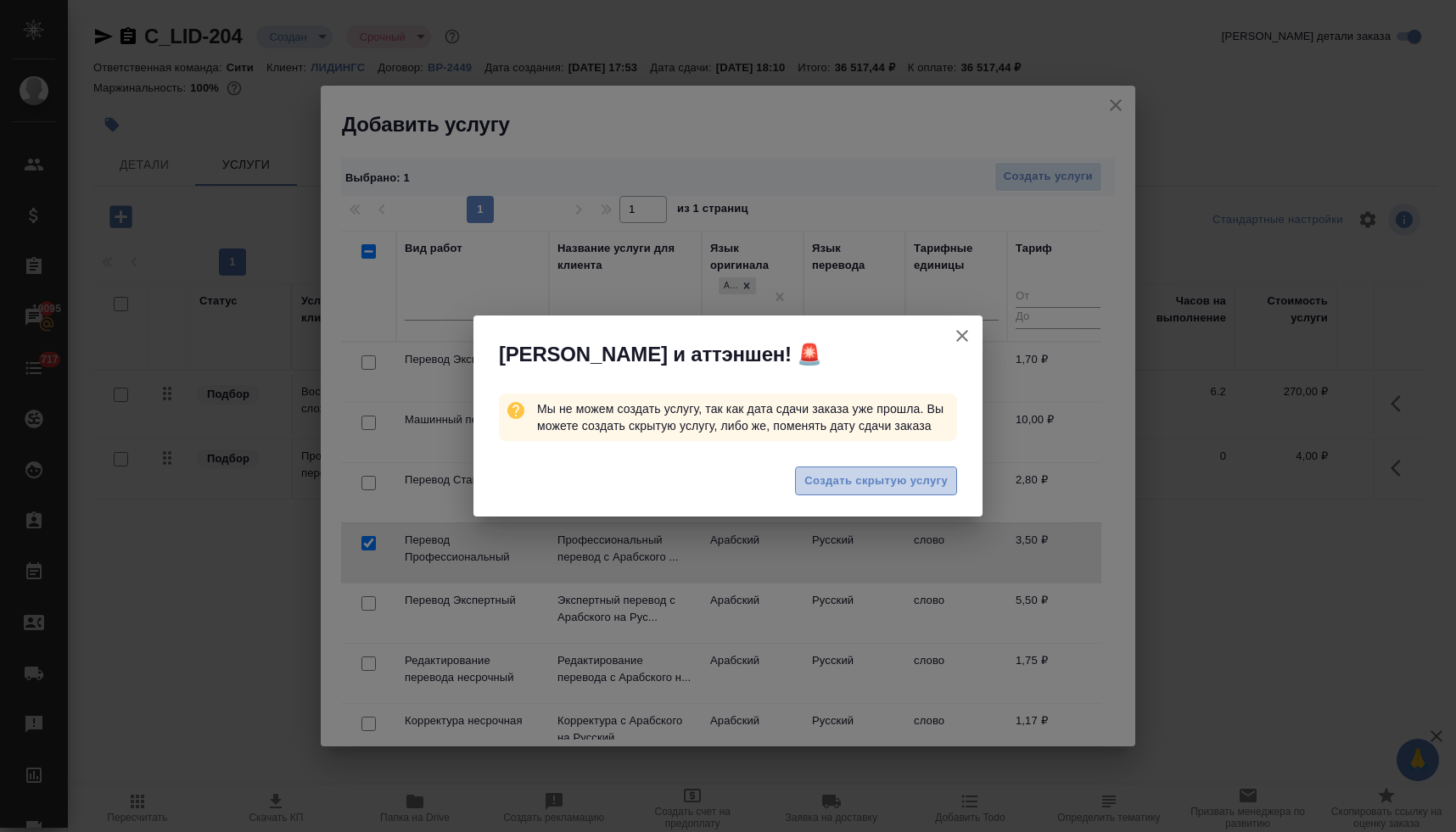
click at [848, 491] on span "Создать скрытую услугу" at bounding box center [876, 481] width 143 height 20
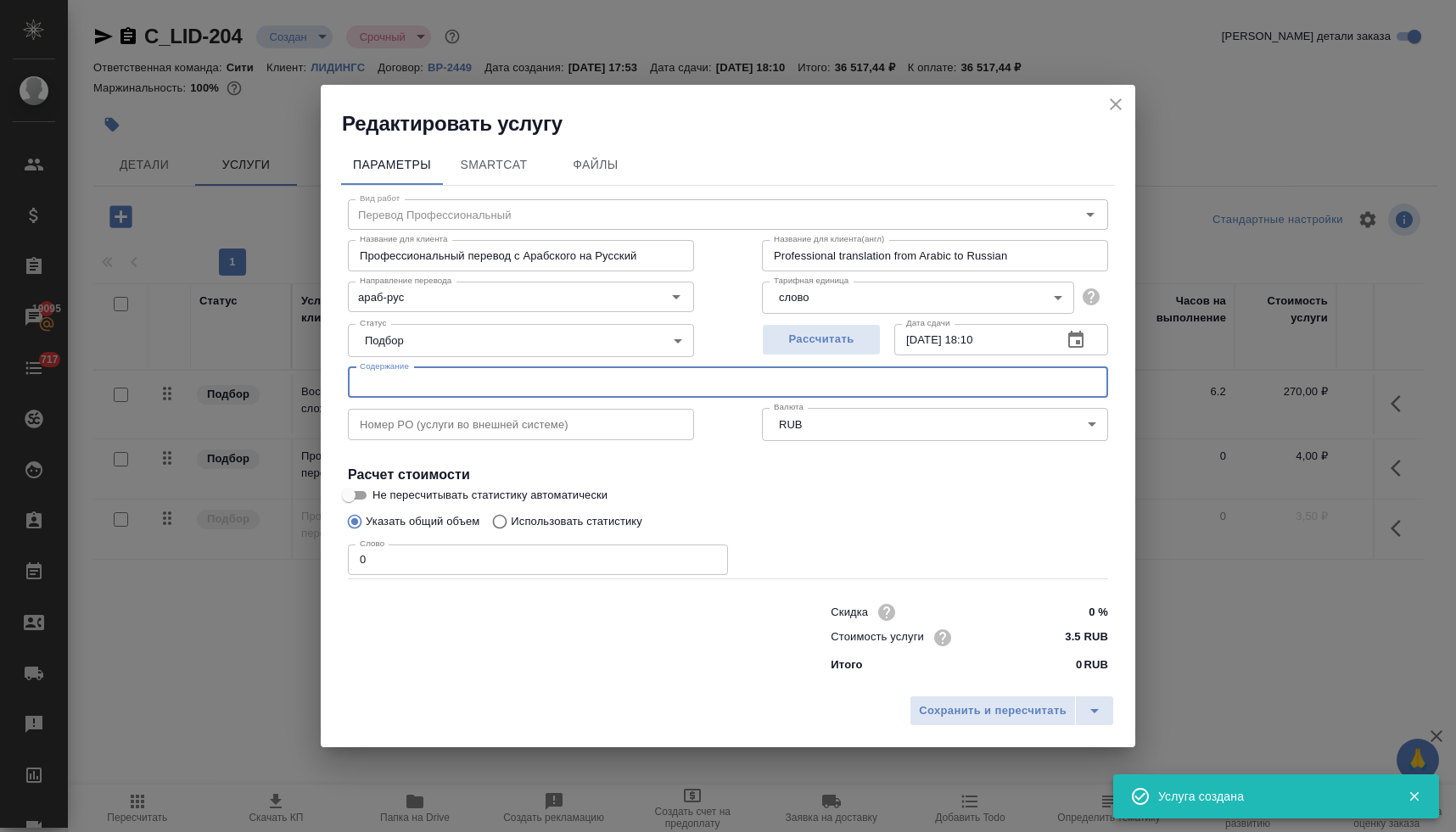
click at [458, 396] on input "text" at bounding box center [728, 382] width 760 height 30
paste input "C_LID-204"
drag, startPoint x: 438, startPoint y: 380, endPoint x: 276, endPoint y: 391, distance: 162.4
click at [276, 391] on div "Редактировать услугу Параметры SmartCat Файлы Вид работ Перевод Профессиональны…" at bounding box center [728, 416] width 1456 height 832
type input "C_LID-204"
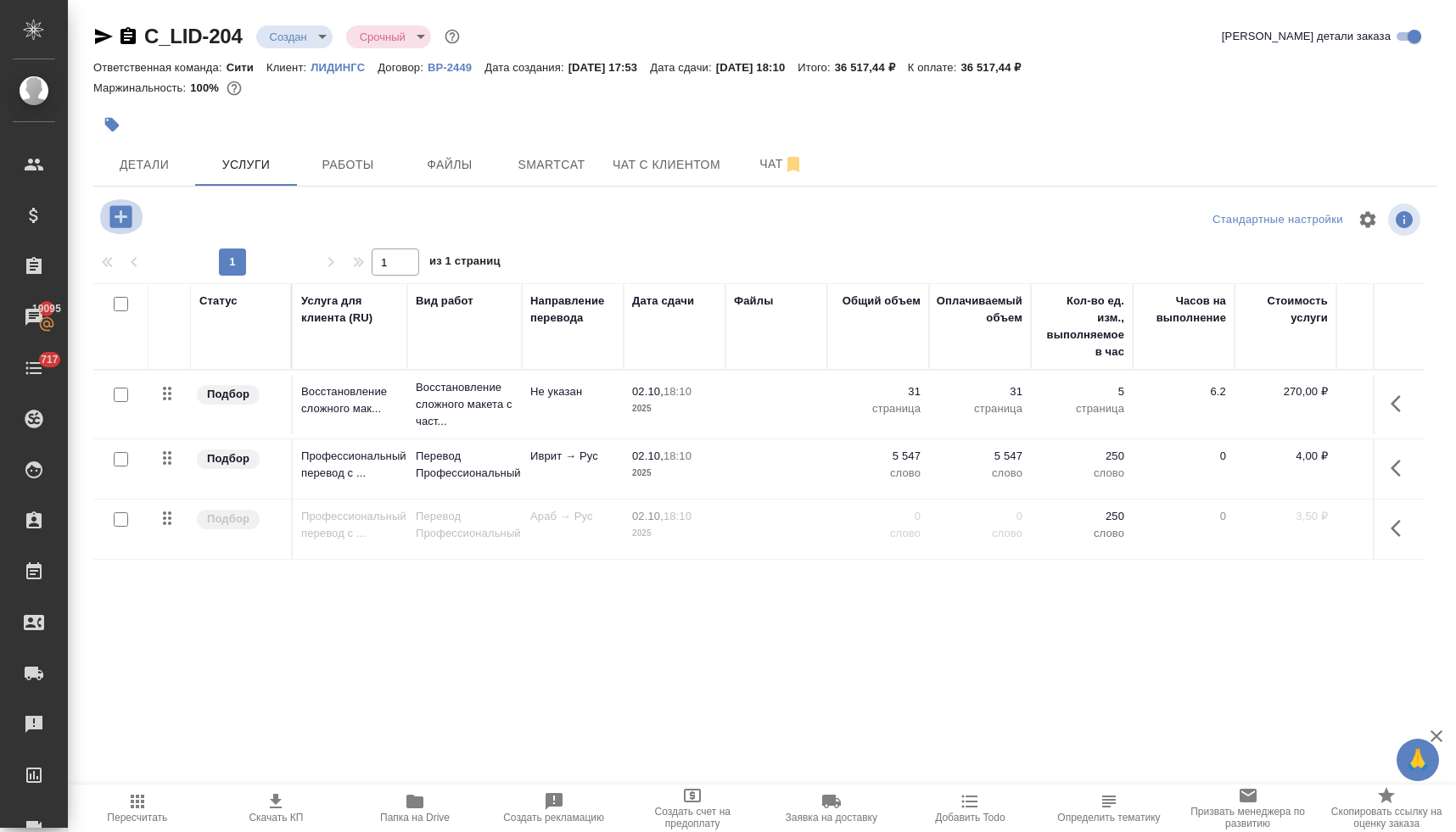
click at [118, 216] on icon "button" at bounding box center [121, 217] width 29 height 29
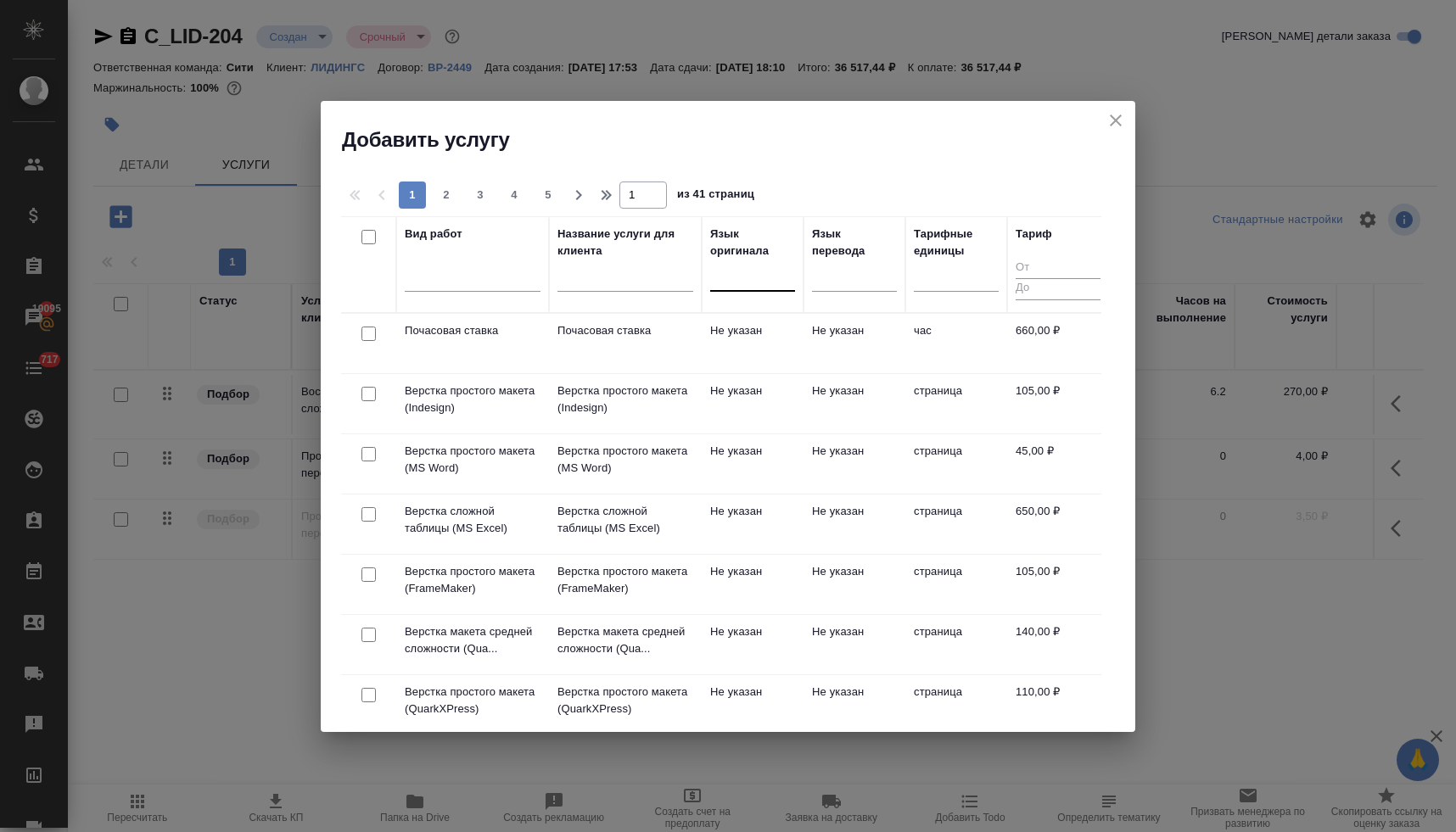
click at [728, 282] on div at bounding box center [753, 274] width 85 height 24
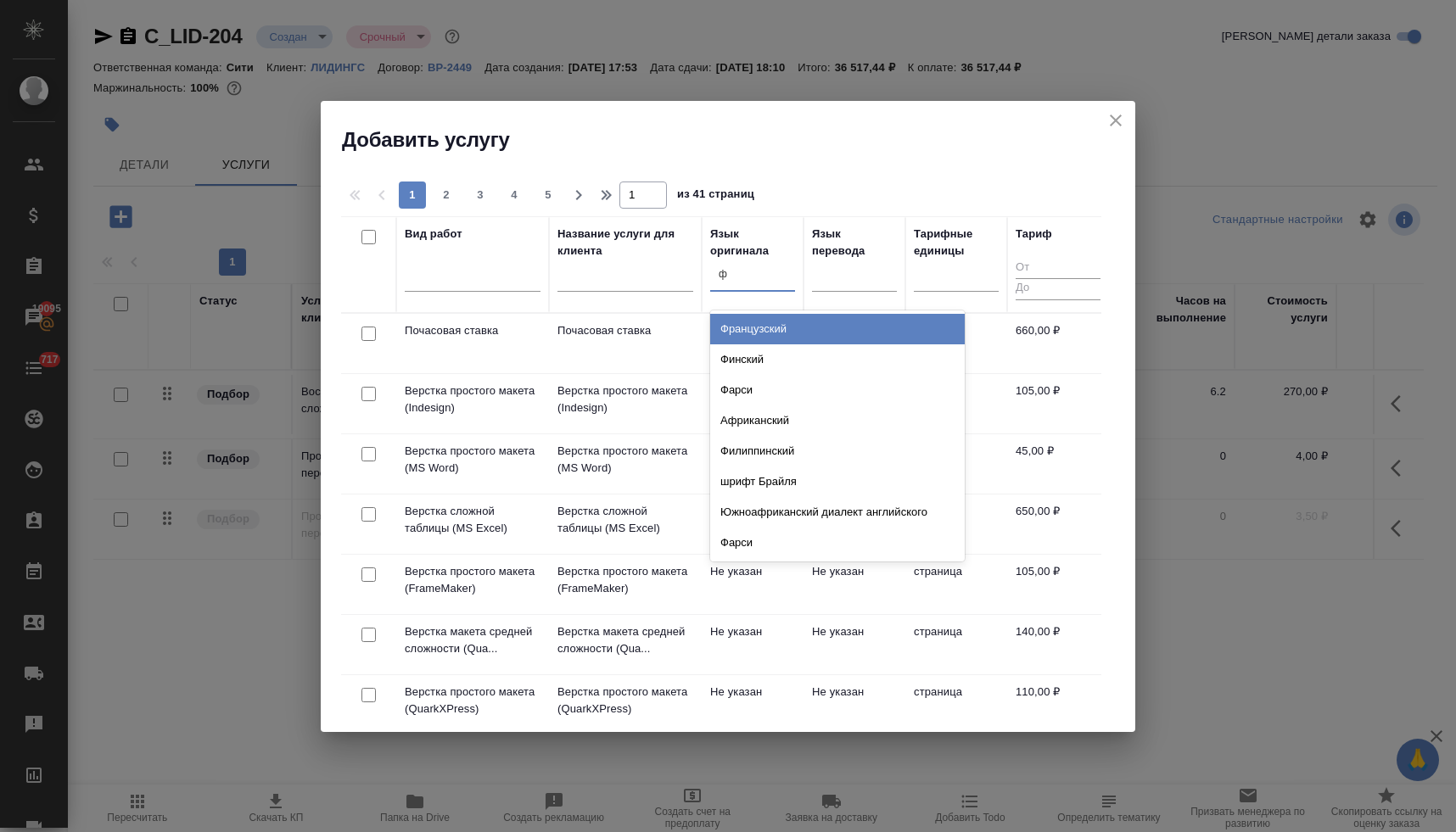
type input "фр"
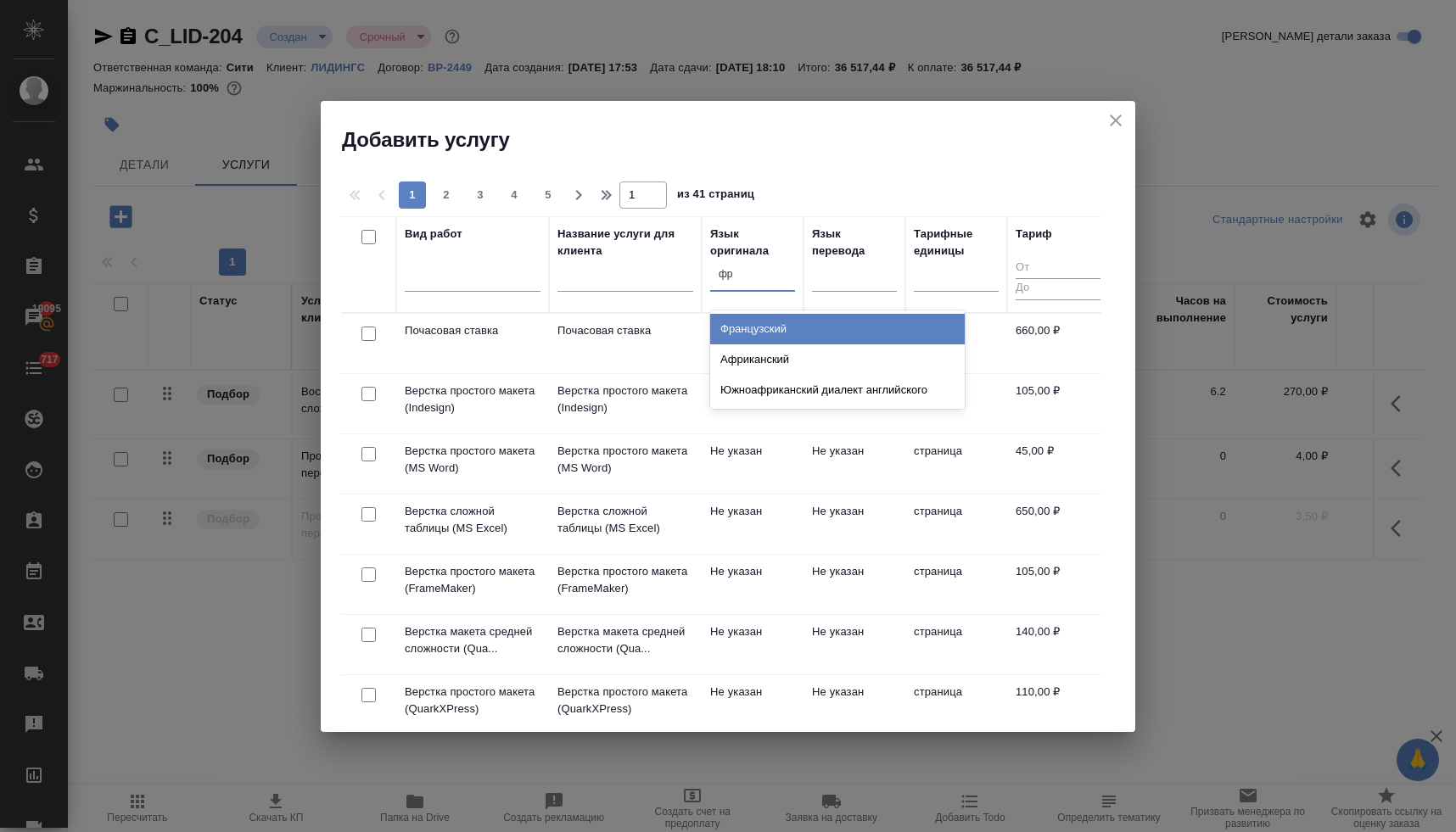
click at [738, 333] on div "Французский" at bounding box center [837, 328] width 255 height 30
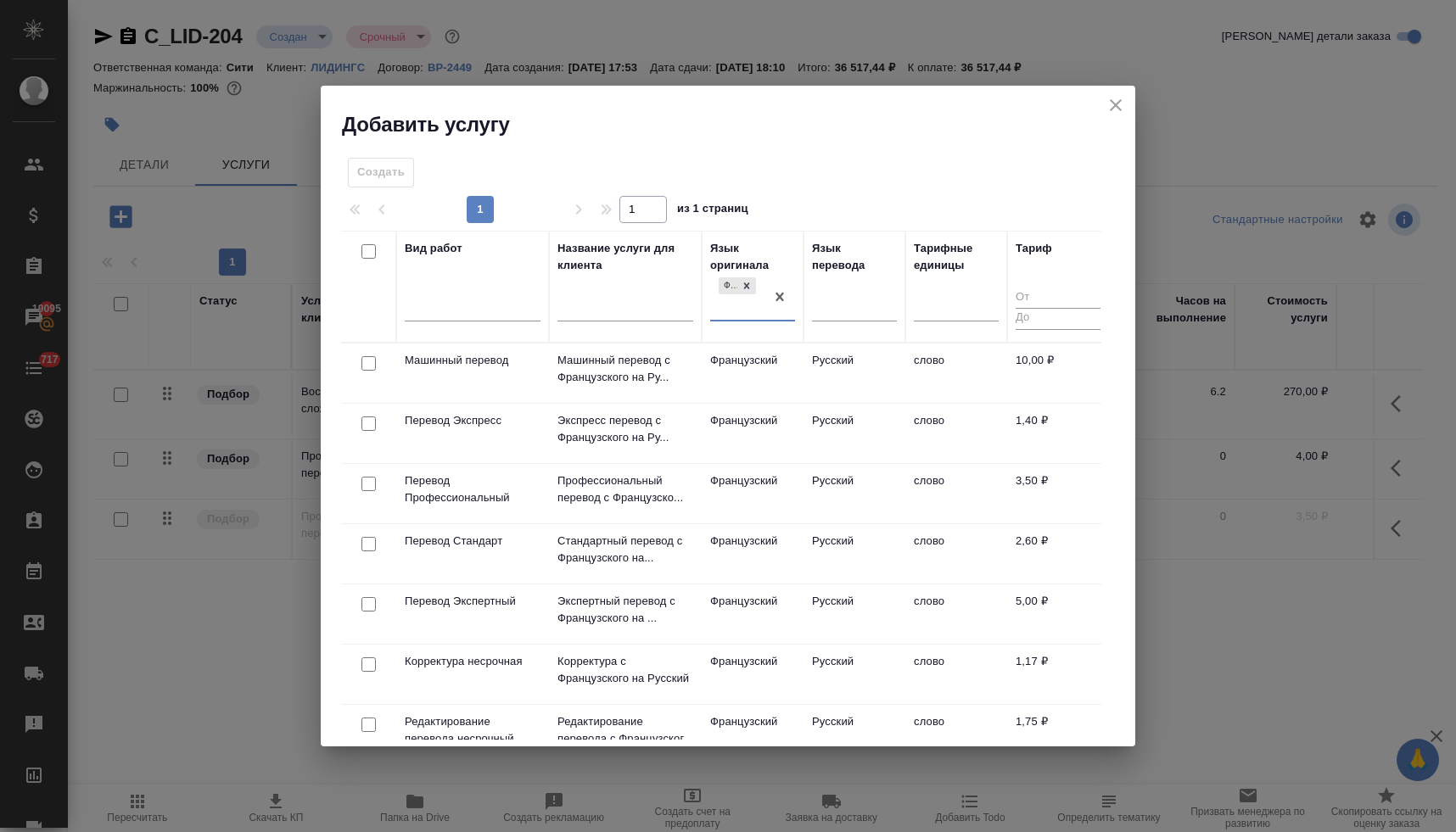
click at [368, 484] on input "checkbox" at bounding box center [368, 484] width 15 height 15
checkbox input "true"
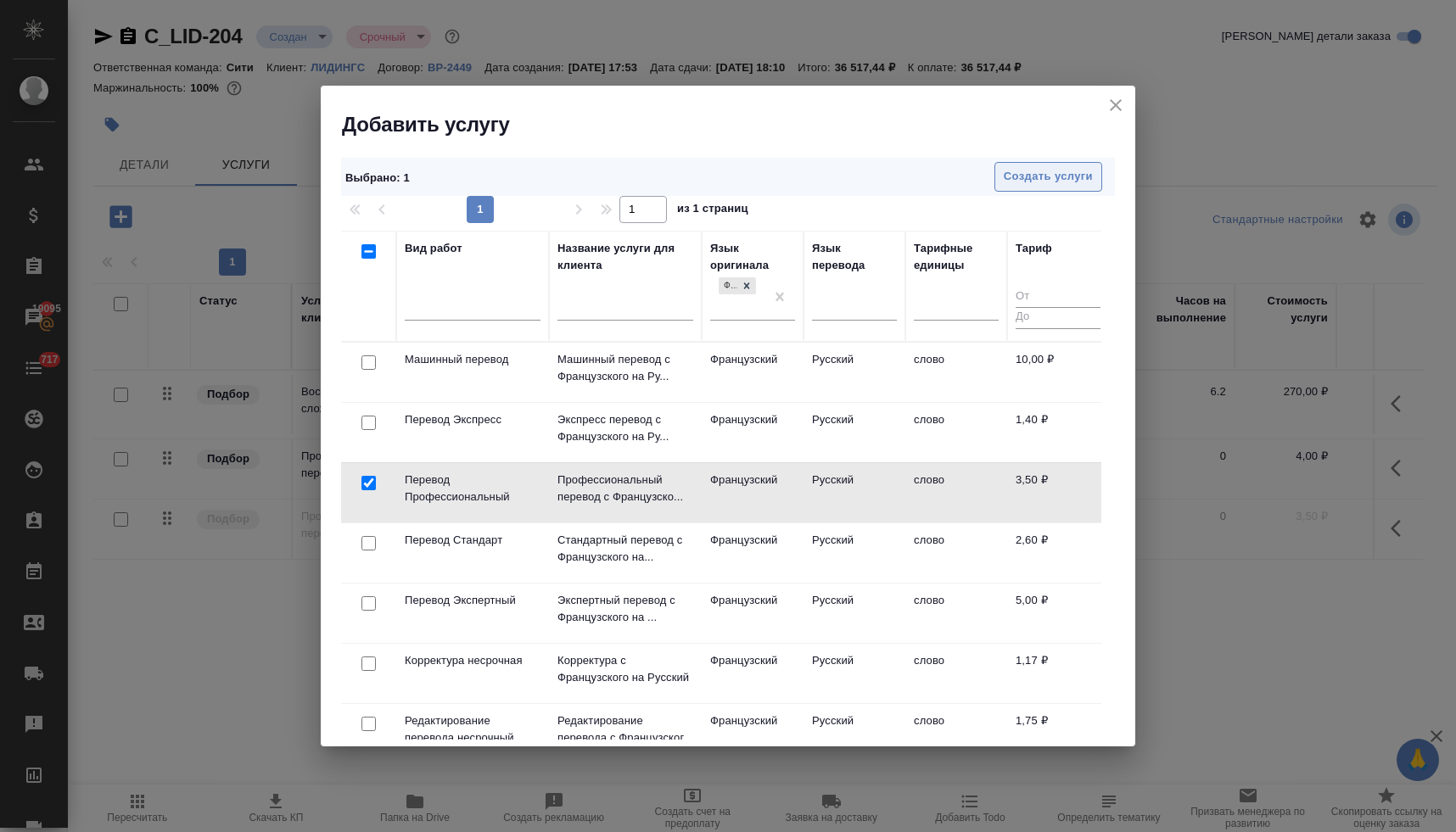
click at [1048, 176] on span "Создать услуги" at bounding box center [1048, 176] width 89 height 20
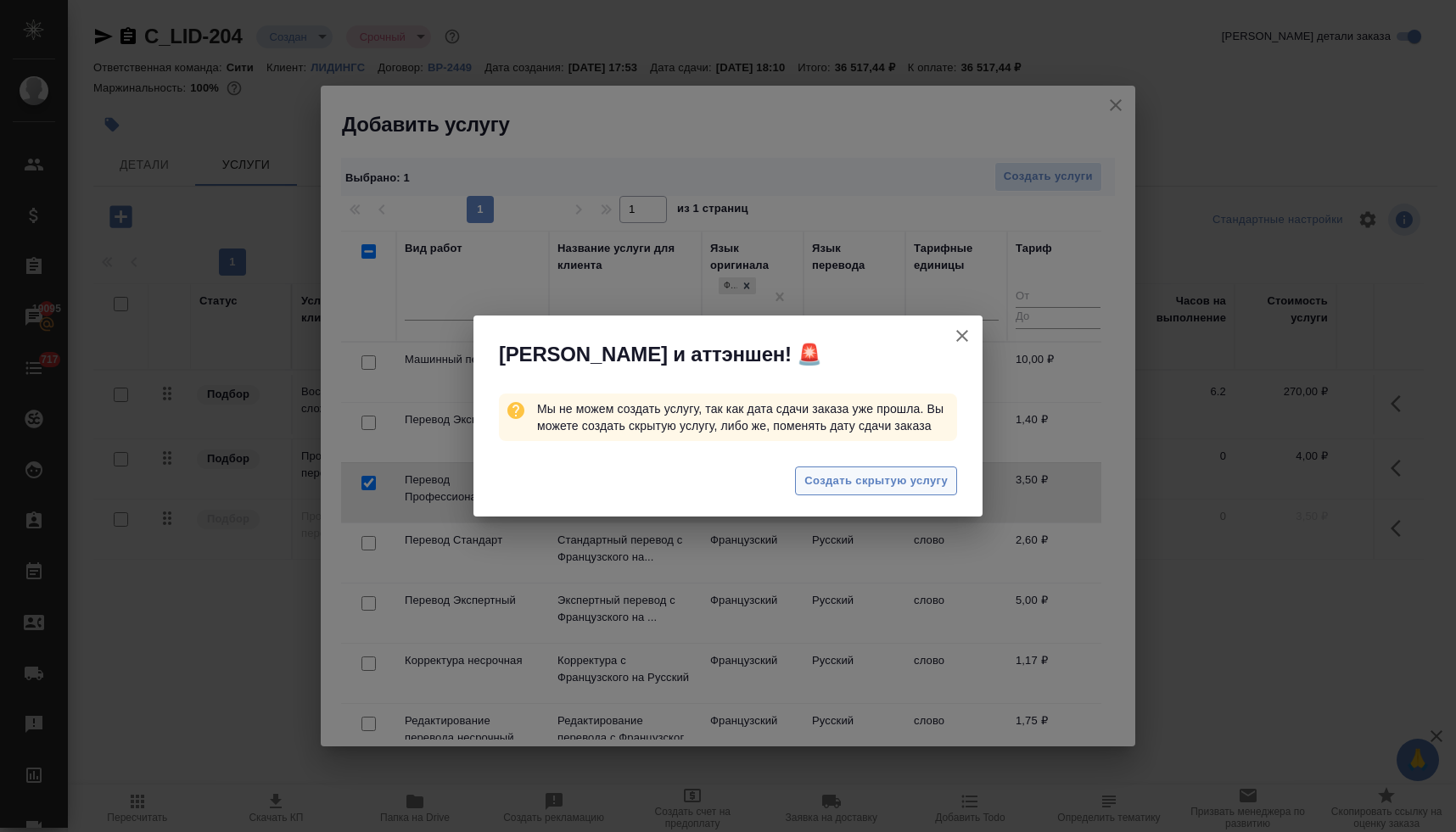
click at [855, 485] on span "Создать скрытую услугу" at bounding box center [876, 481] width 143 height 20
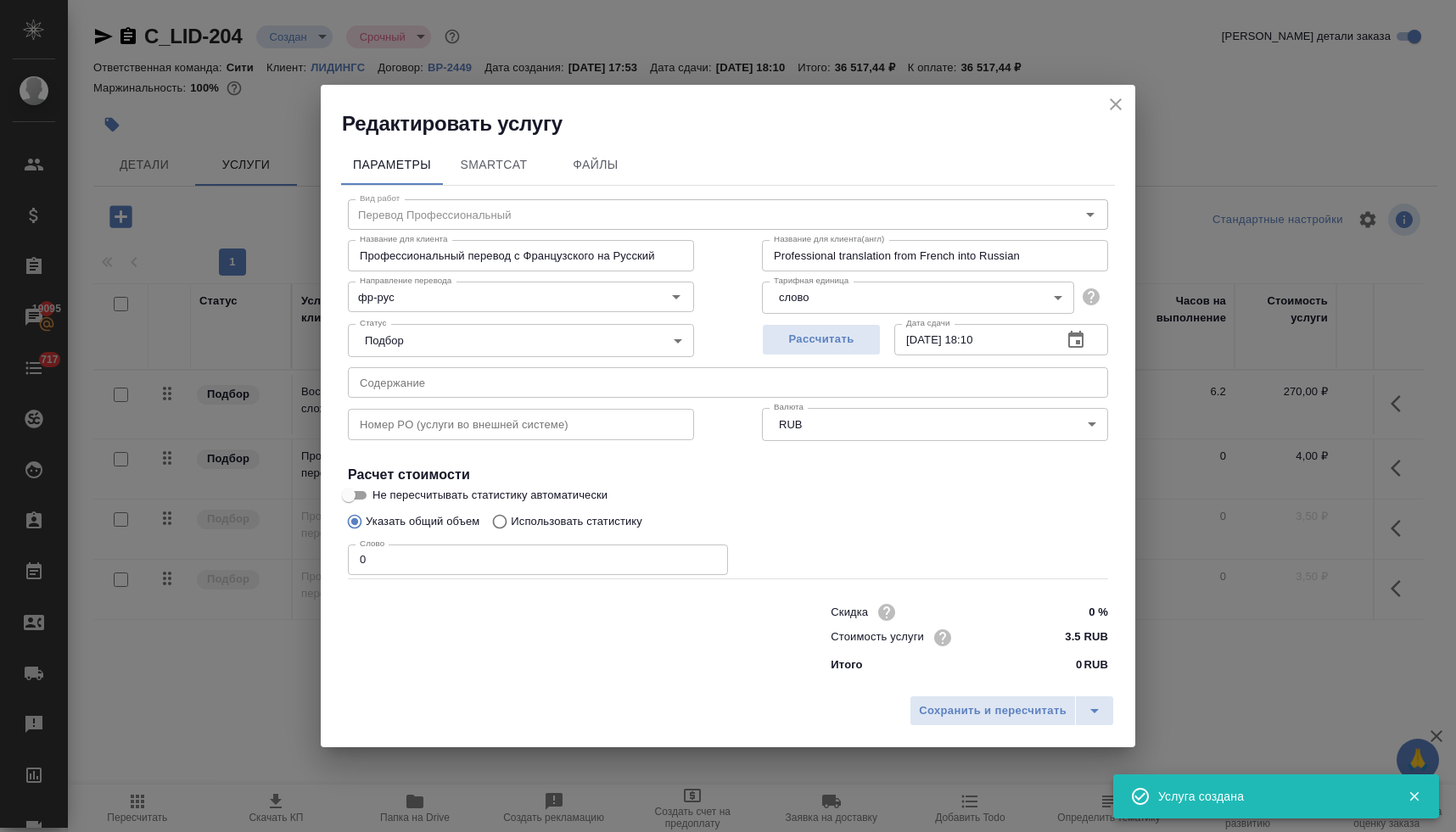
click at [422, 568] on input "0" at bounding box center [538, 559] width 380 height 30
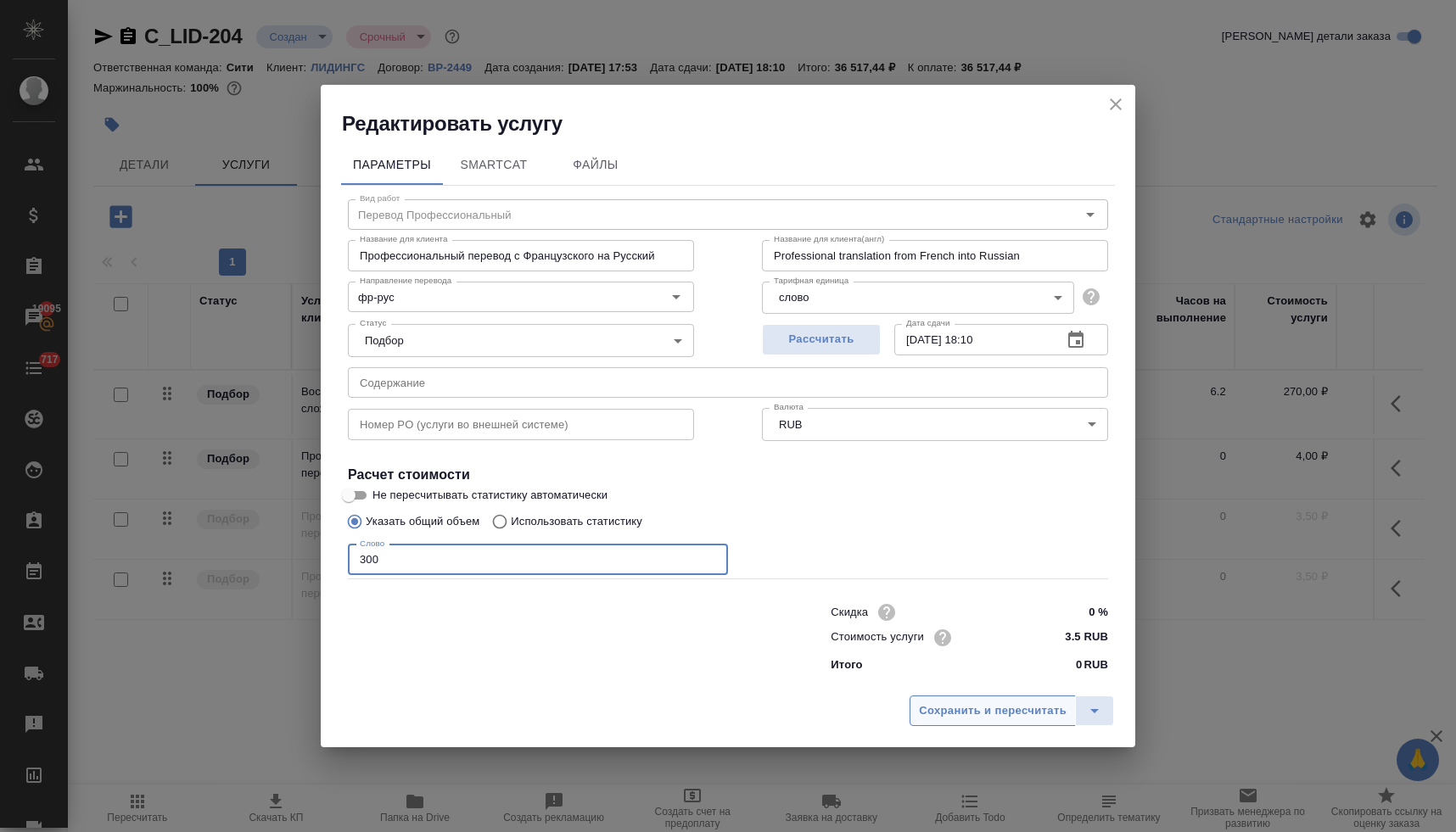
type input "300"
click at [987, 722] on button "Сохранить и пересчитать" at bounding box center [993, 710] width 166 height 30
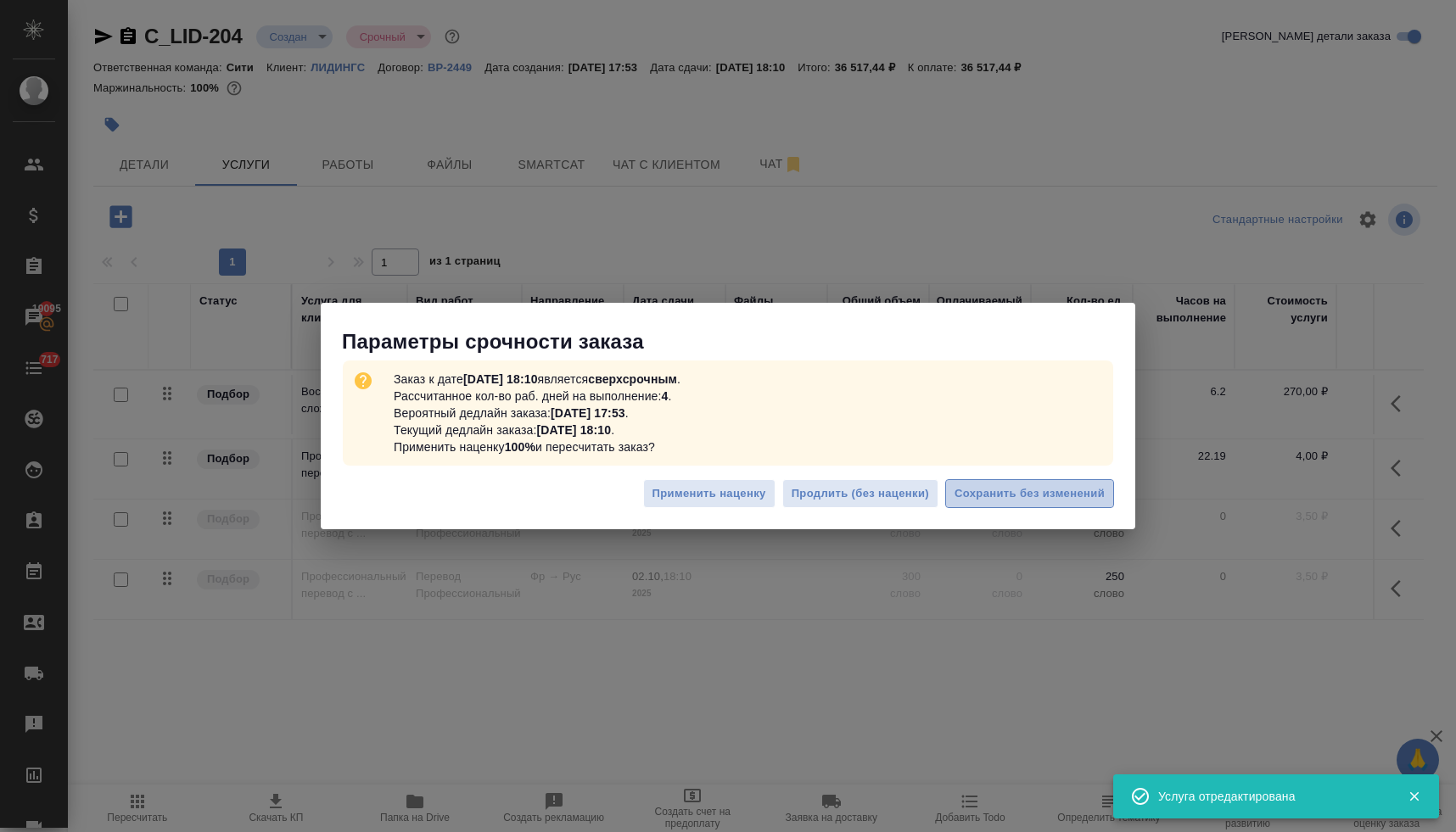
click at [992, 492] on span "Сохранить без изменений" at bounding box center [1030, 494] width 150 height 20
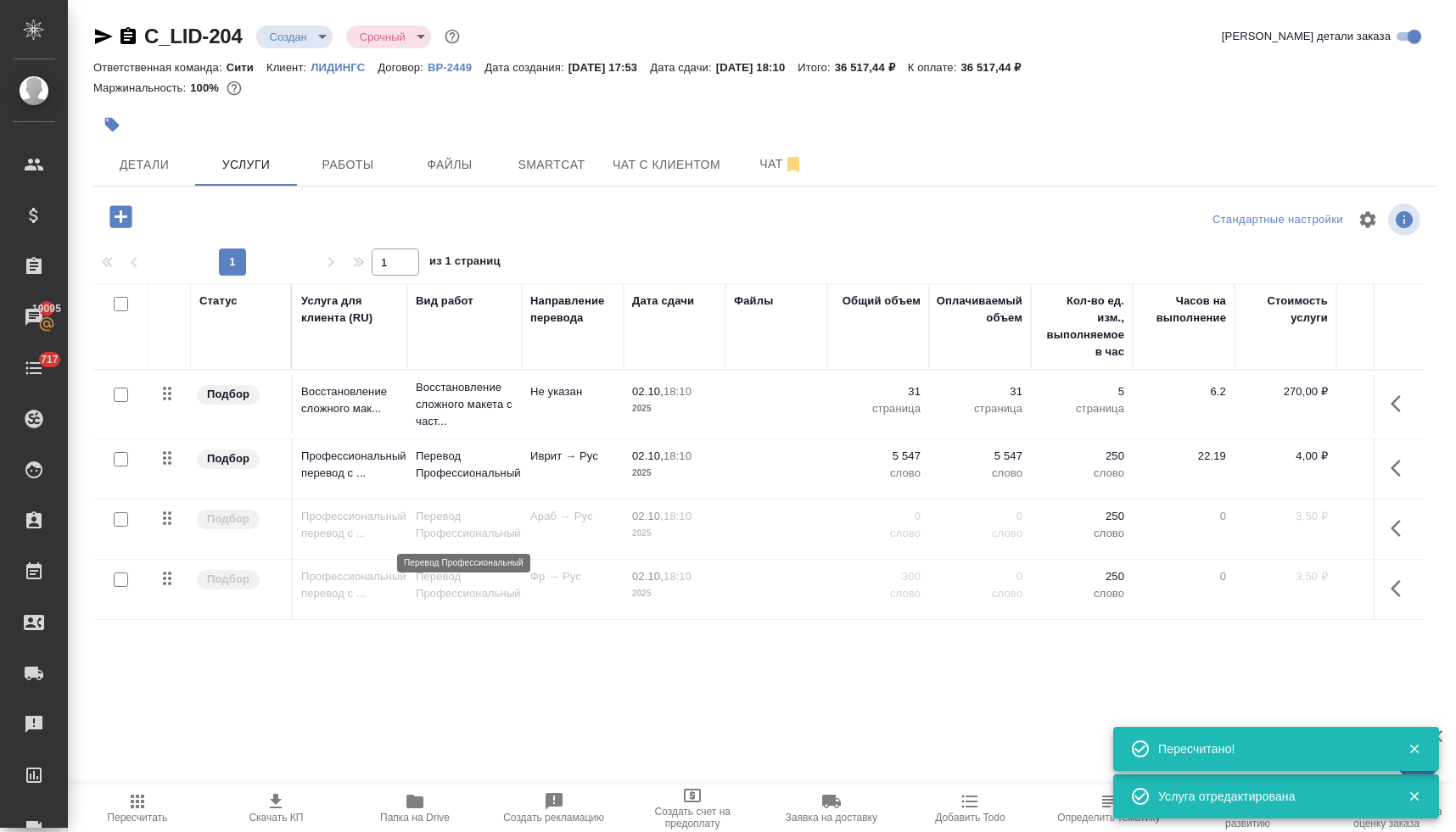
click at [467, 520] on p "Перевод Профессиональный" at bounding box center [464, 524] width 98 height 34
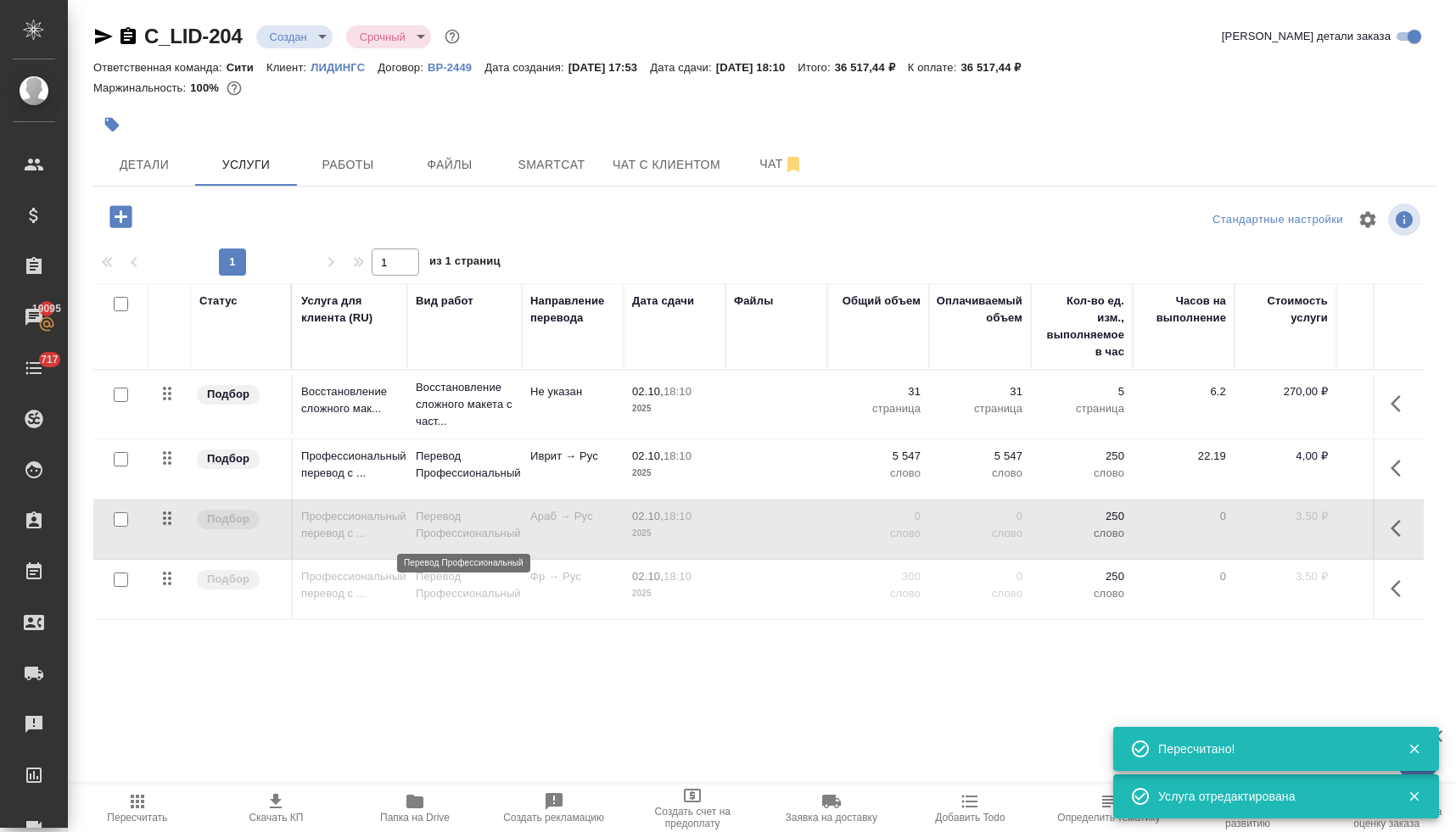
click at [467, 520] on p "Перевод Профессиональный" at bounding box center [464, 524] width 98 height 34
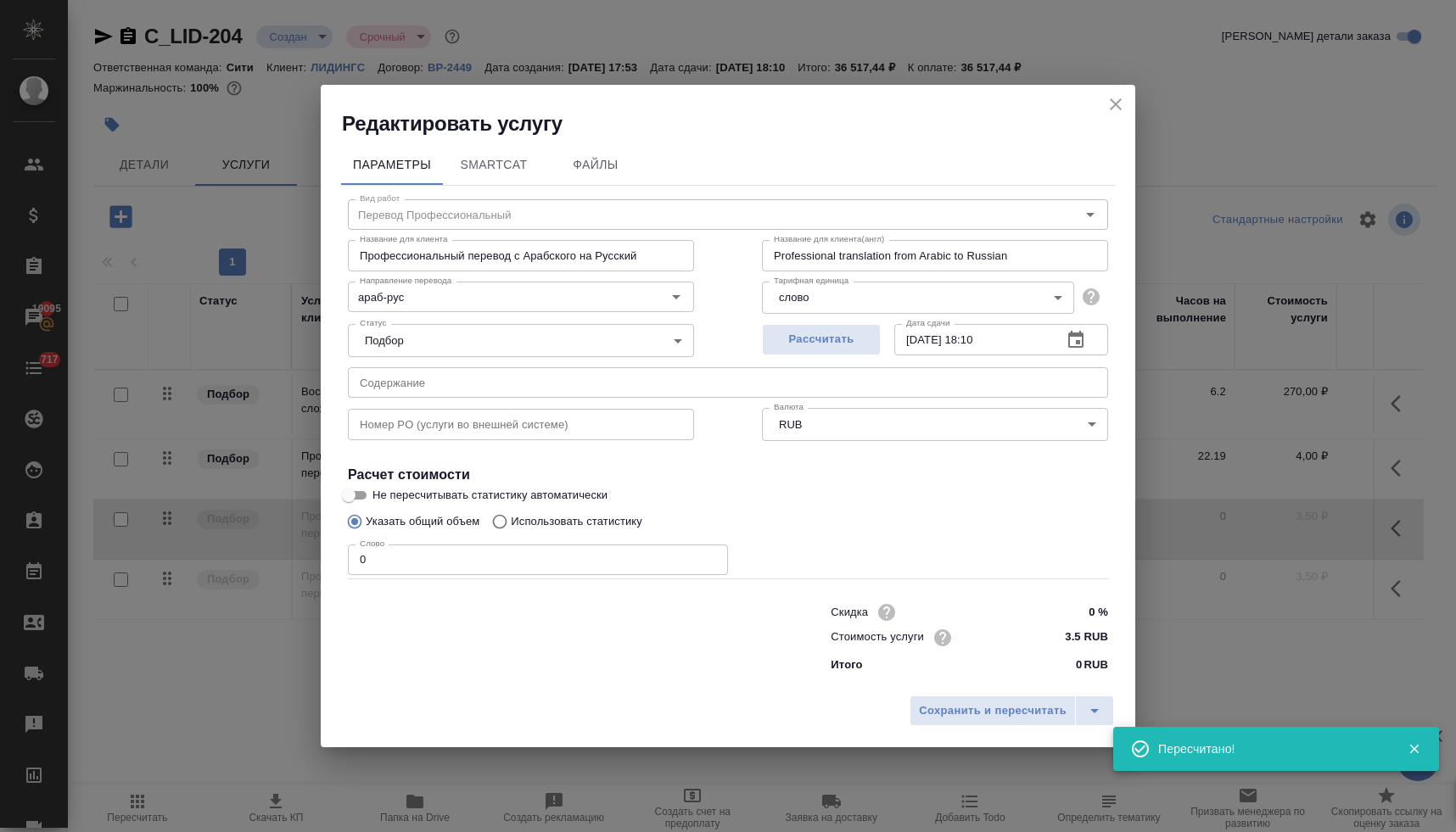
click at [391, 558] on input "0" at bounding box center [538, 559] width 380 height 30
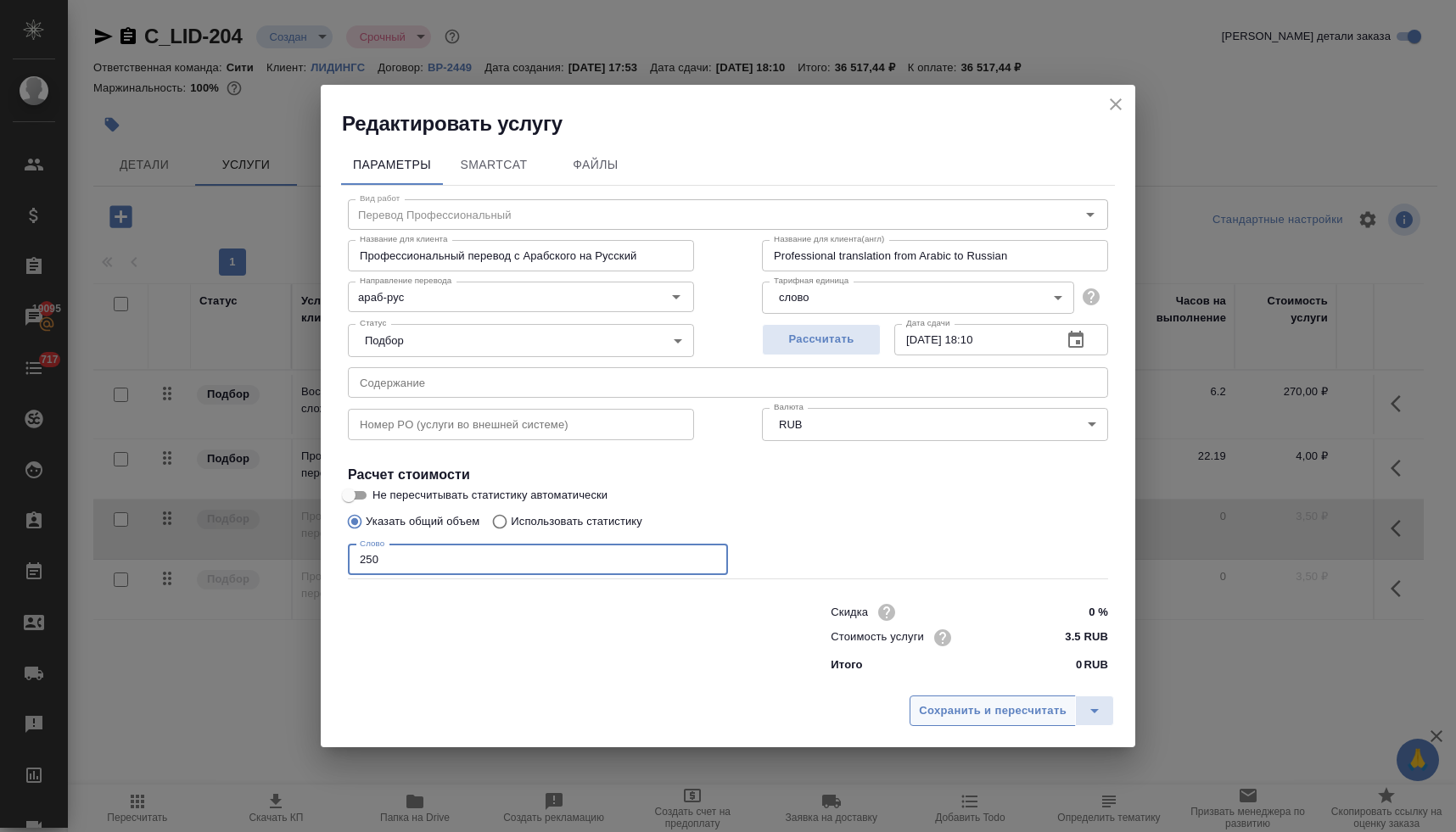
type input "250"
click at [986, 709] on span "Сохранить и пересчитать" at bounding box center [992, 711] width 148 height 20
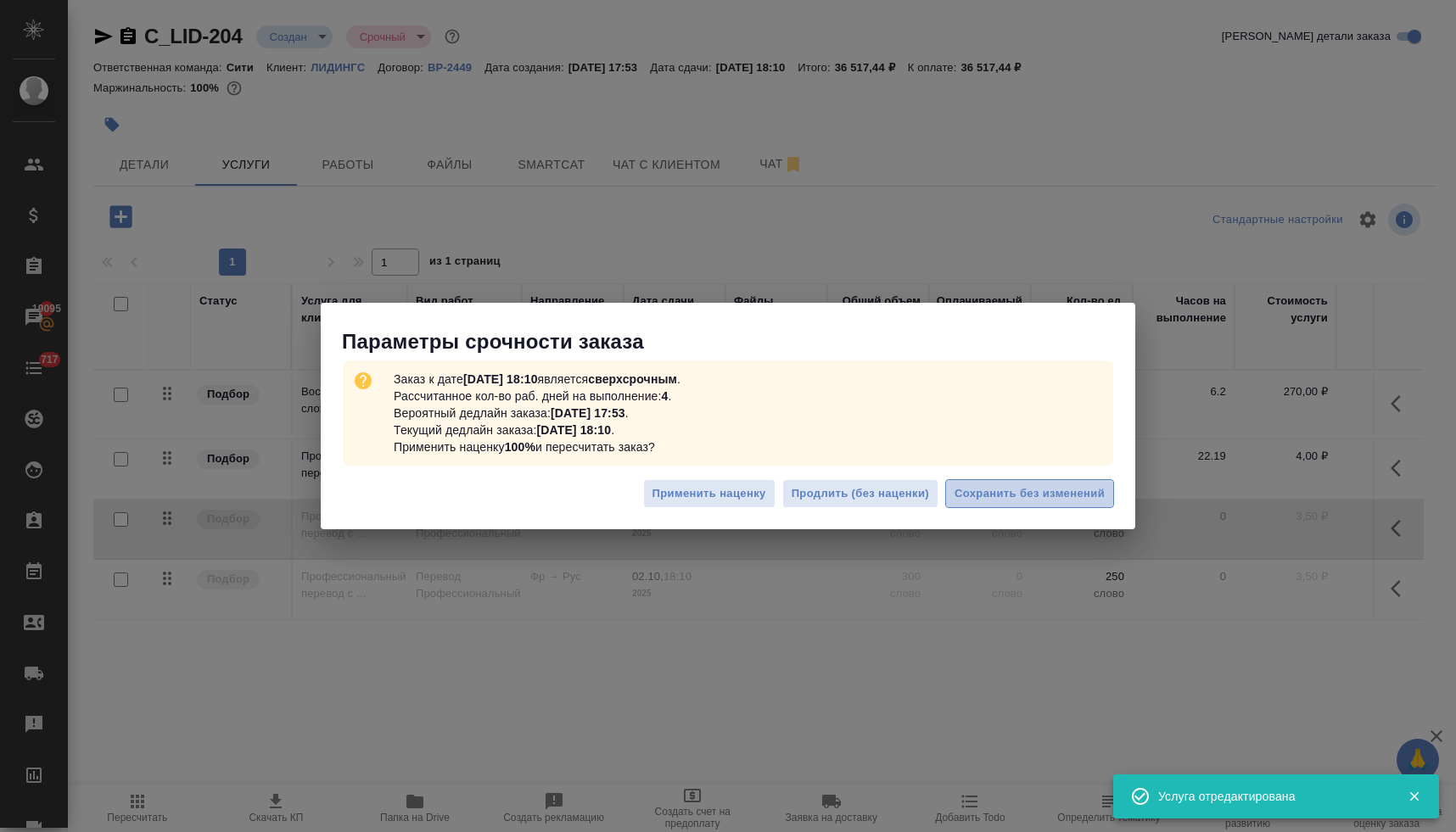
click at [1030, 488] on span "Сохранить без изменений" at bounding box center [1030, 494] width 150 height 20
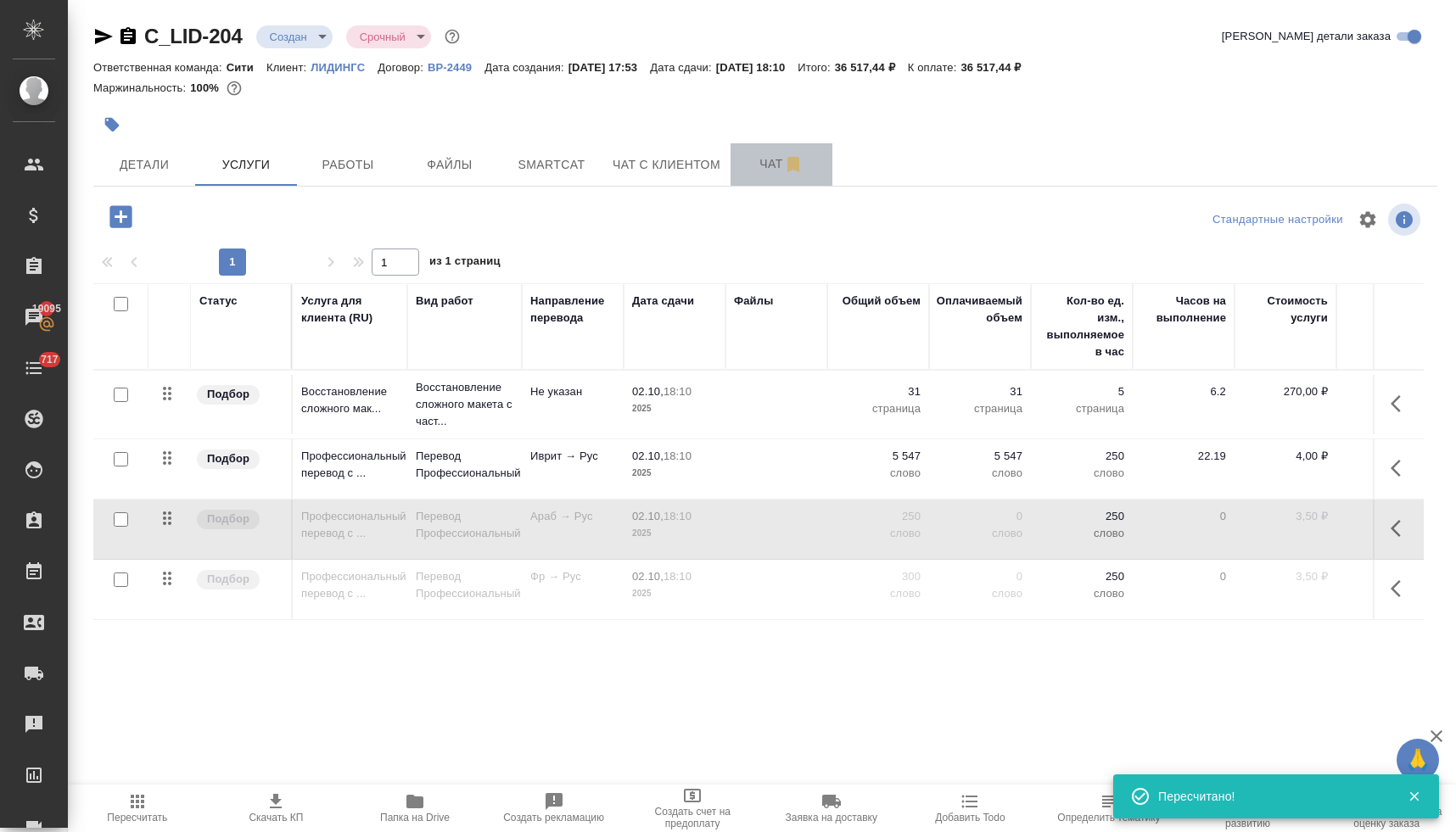
click at [760, 167] on span "Чат" at bounding box center [781, 164] width 81 height 22
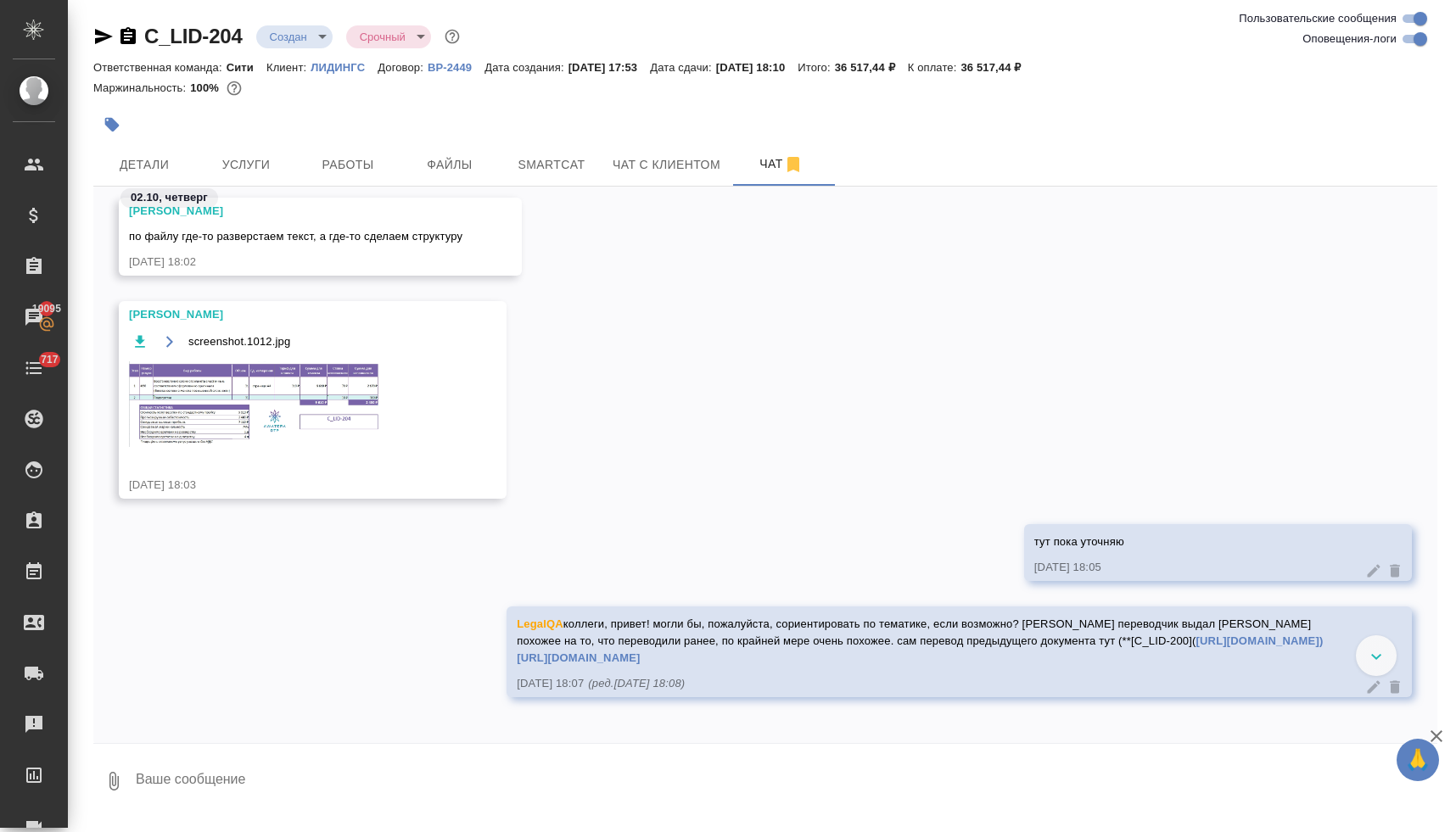
scroll to position [813, 0]
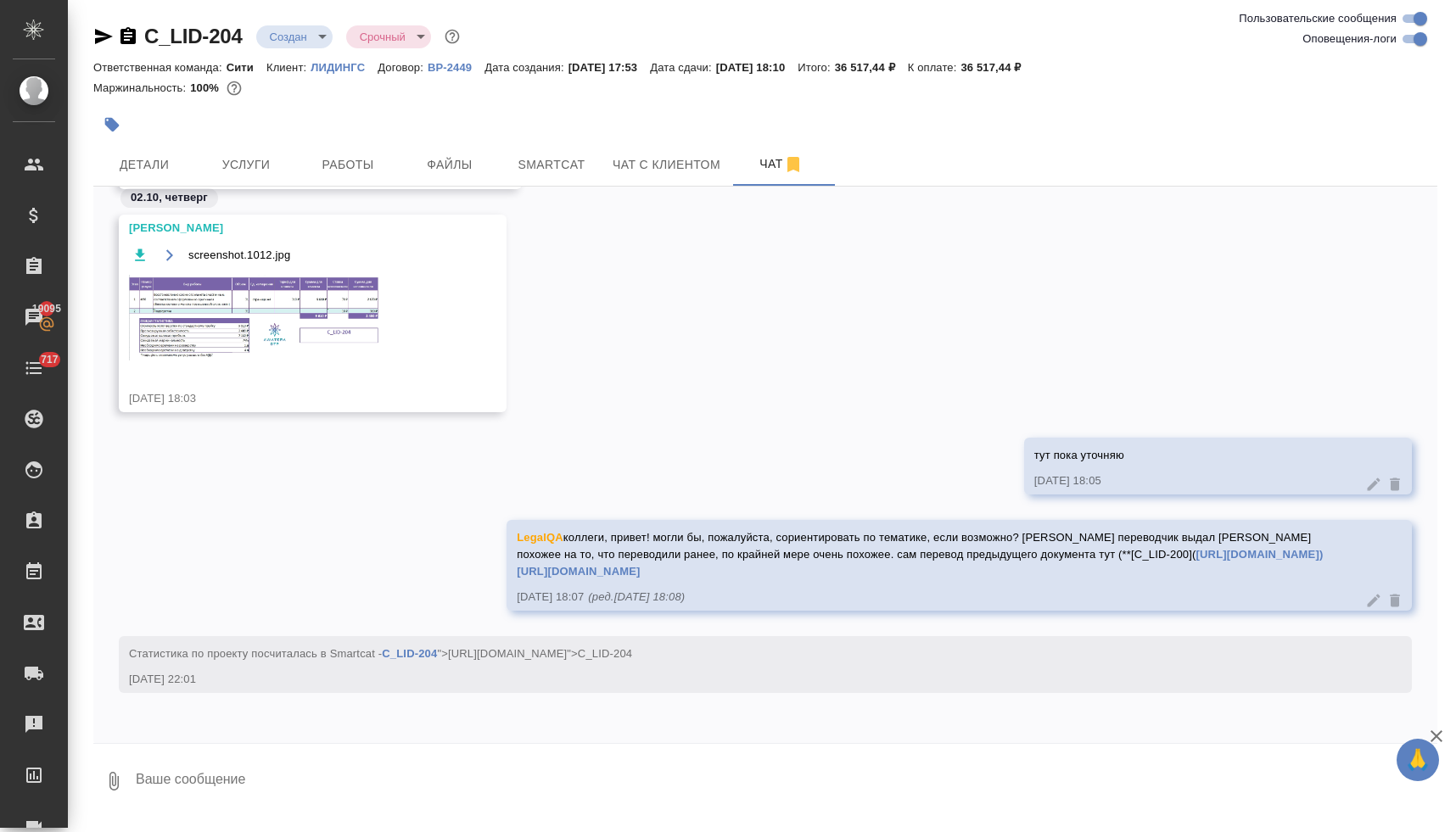
click at [287, 779] on textarea at bounding box center [785, 781] width 1303 height 58
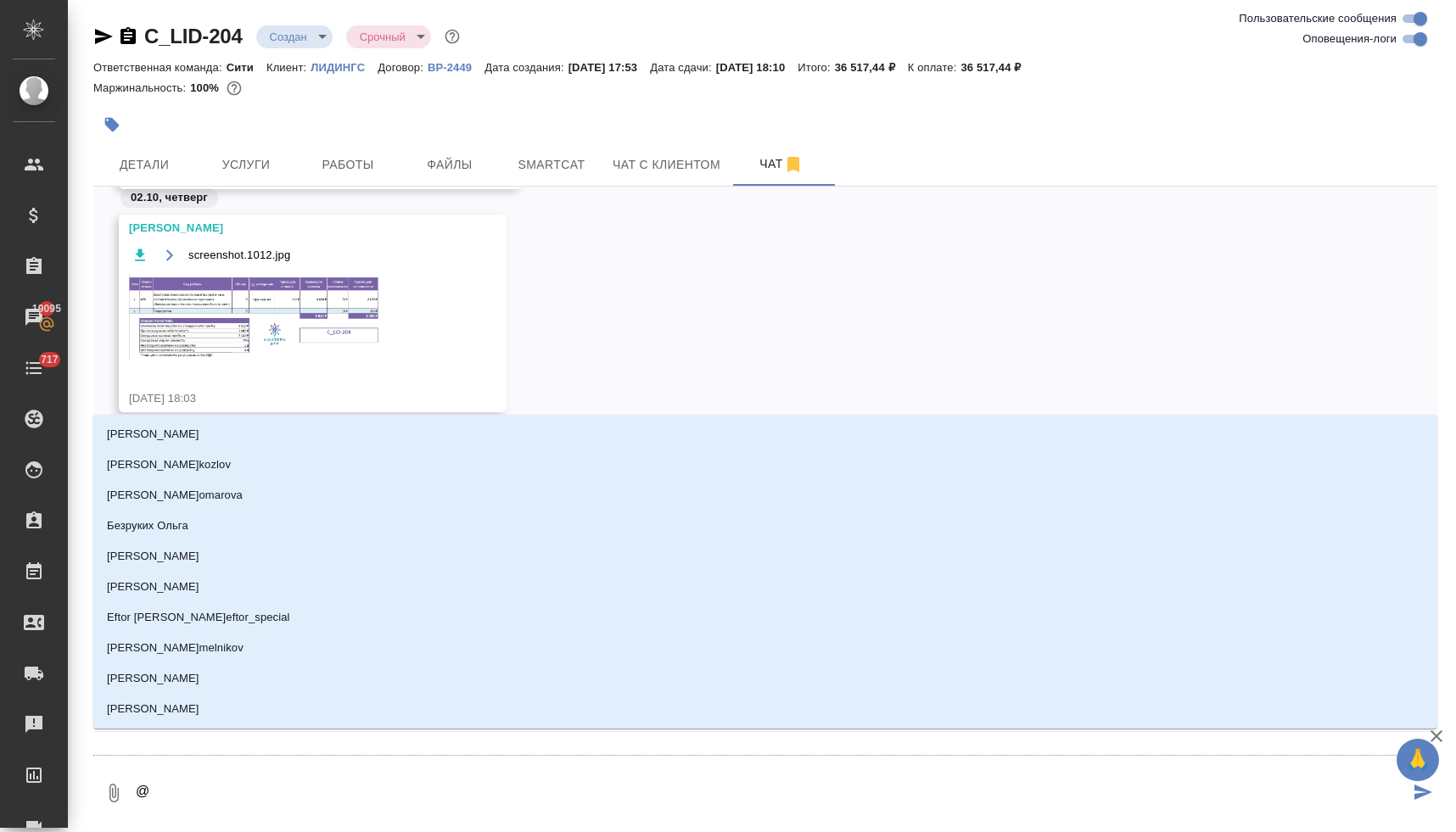
type textarea "@а"
type input "[PERSON_NAME]"
type textarea "@ар"
type input "ар"
type textarea "@арс"
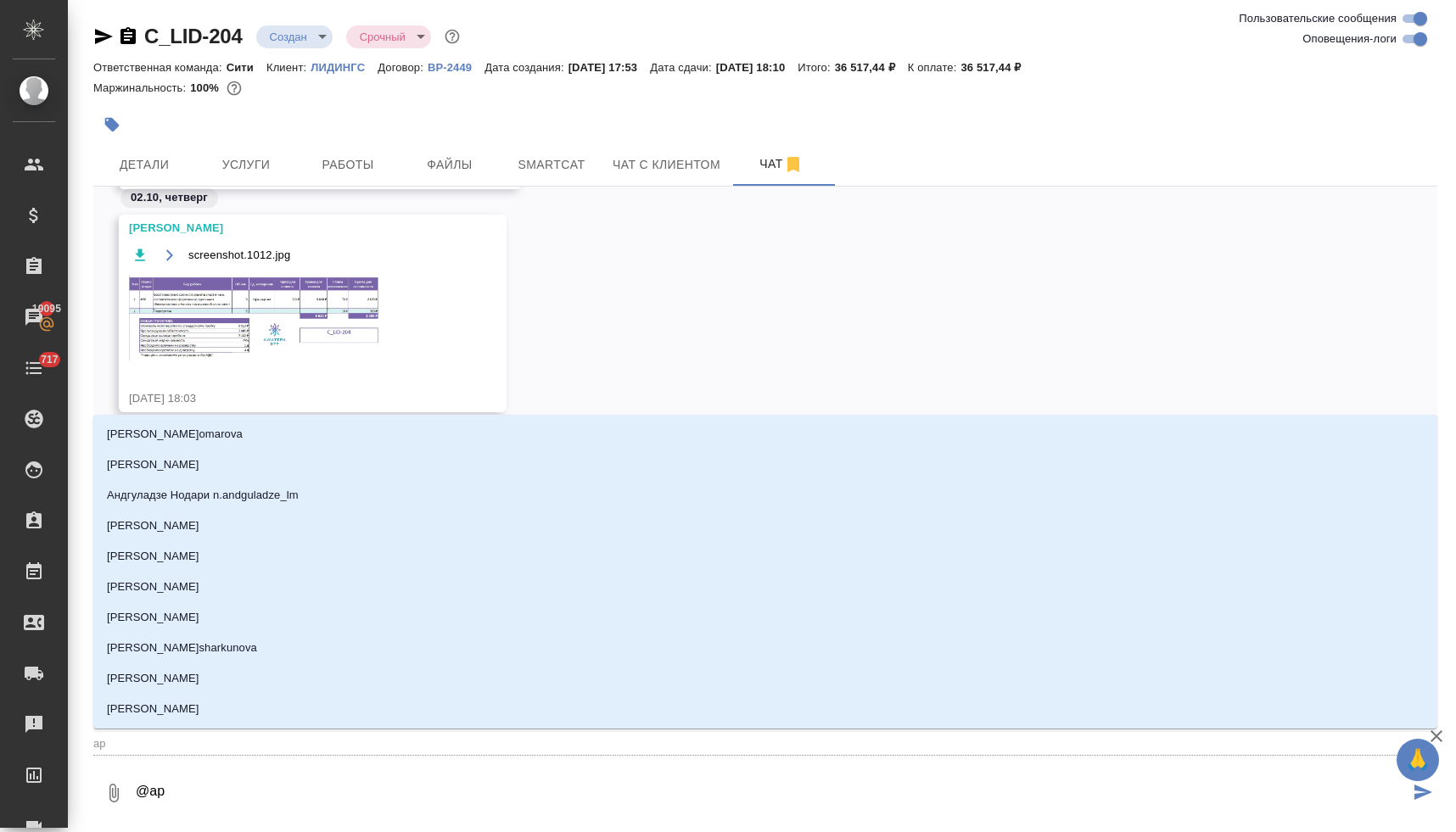
type input "арс"
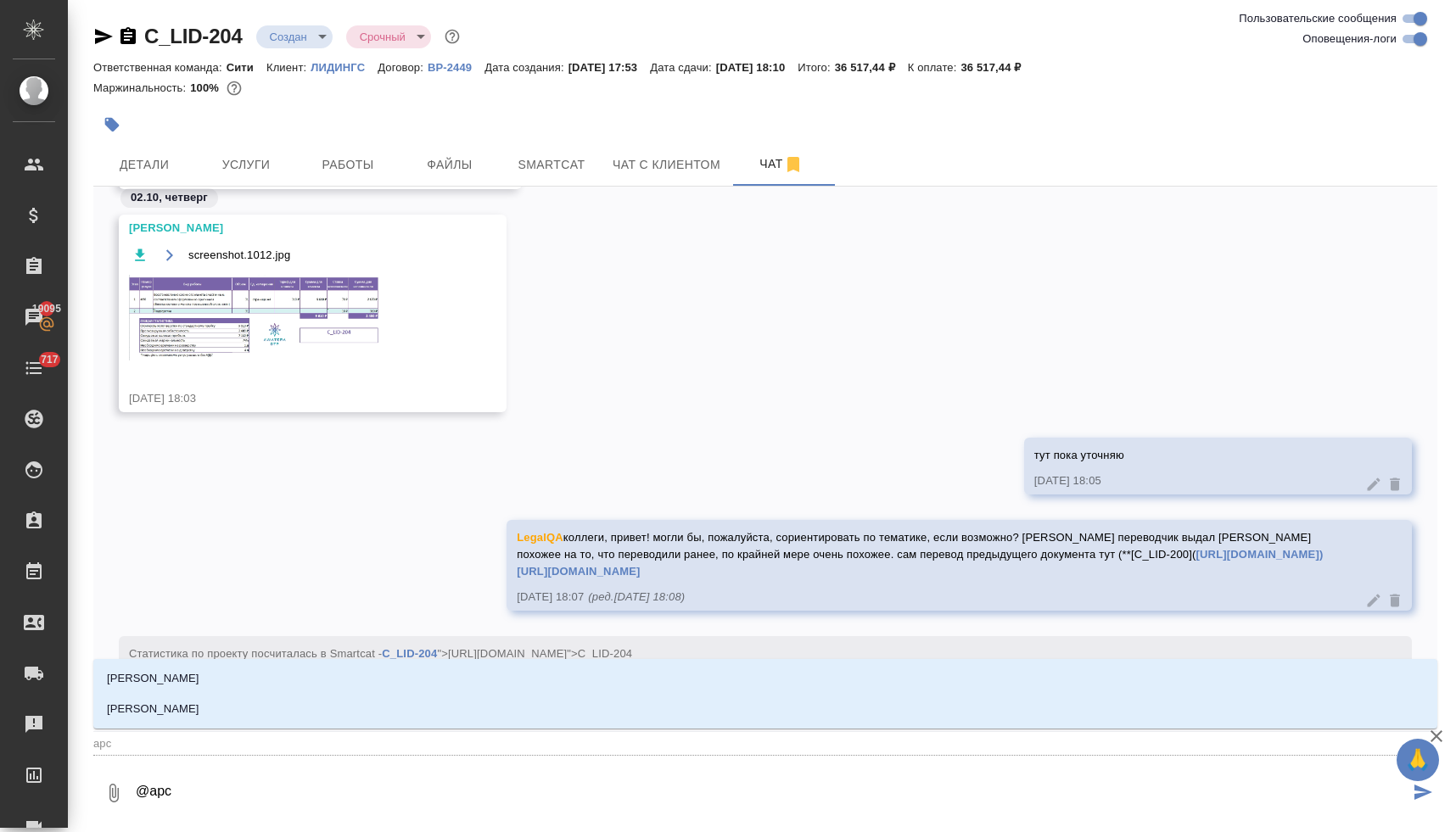
type textarea "@арсе"
type input "арсе"
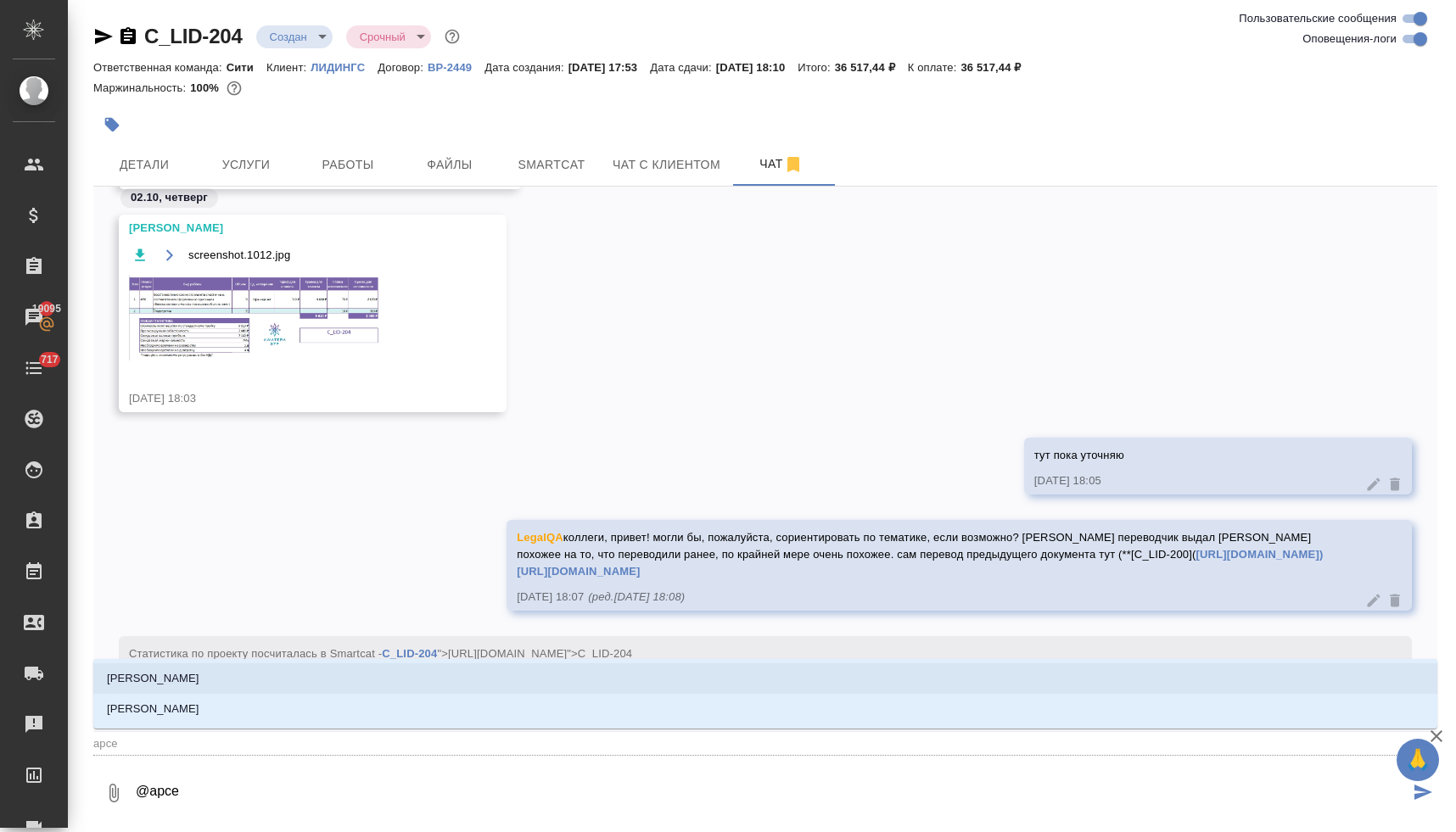
click at [306, 673] on li "[PERSON_NAME]" at bounding box center [765, 678] width 1344 height 30
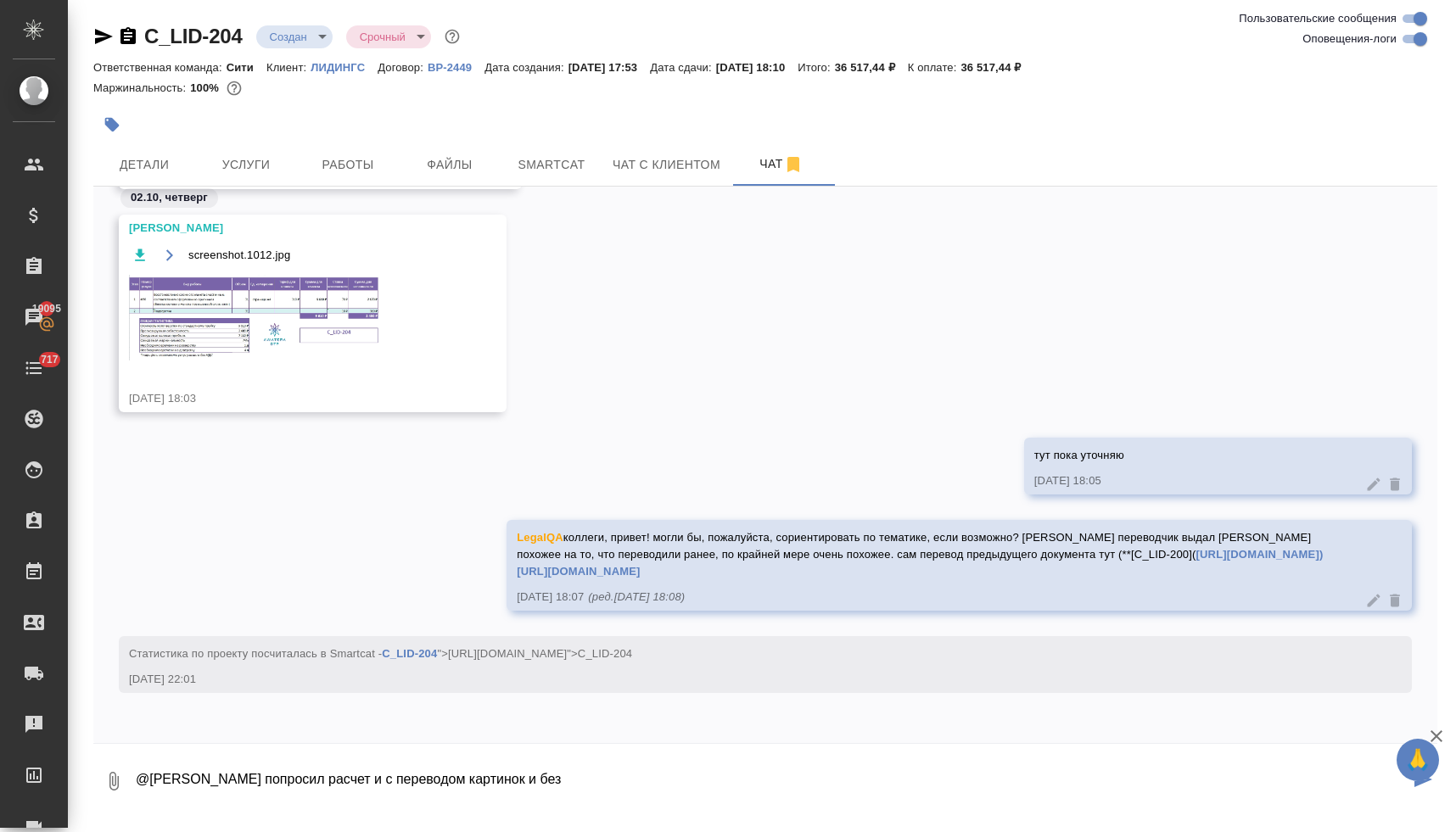
type textarea "@[PERSON_NAME] попросил расчет и с переводом картинок и без"
